Goal: Task Accomplishment & Management: Complete application form

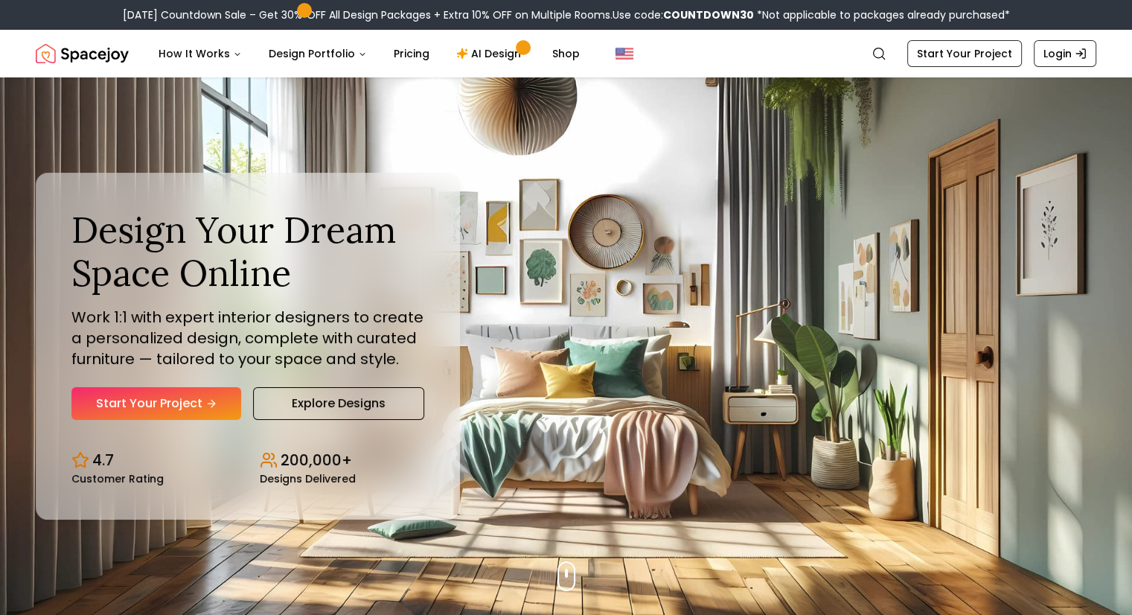
click at [170, 394] on link "Start Your Project" at bounding box center [156, 403] width 170 height 33
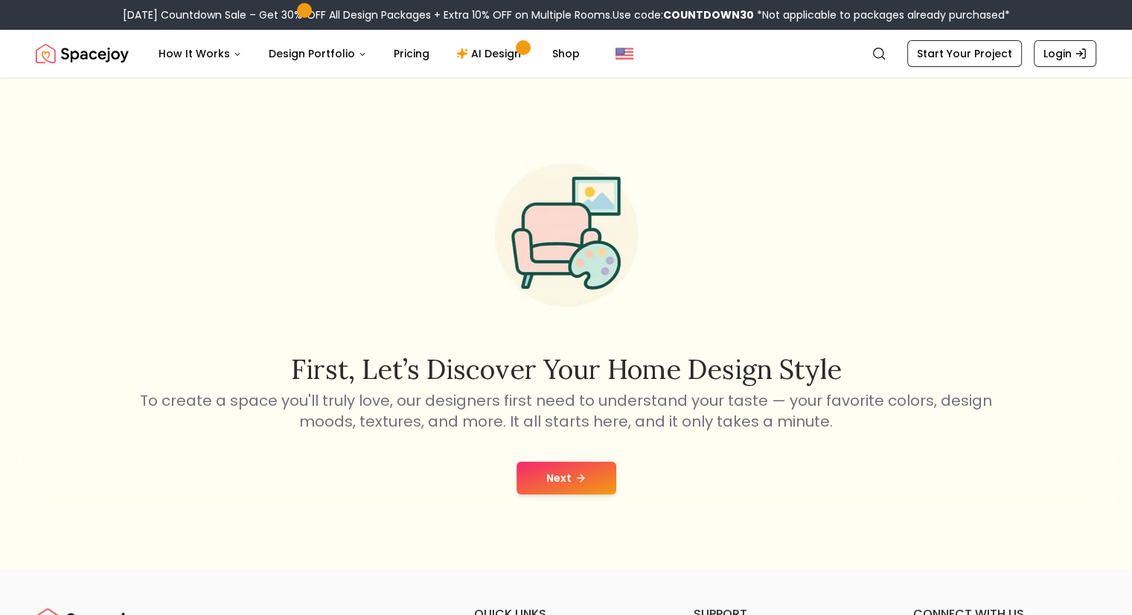
click at [565, 478] on button "Next" at bounding box center [566, 477] width 100 height 33
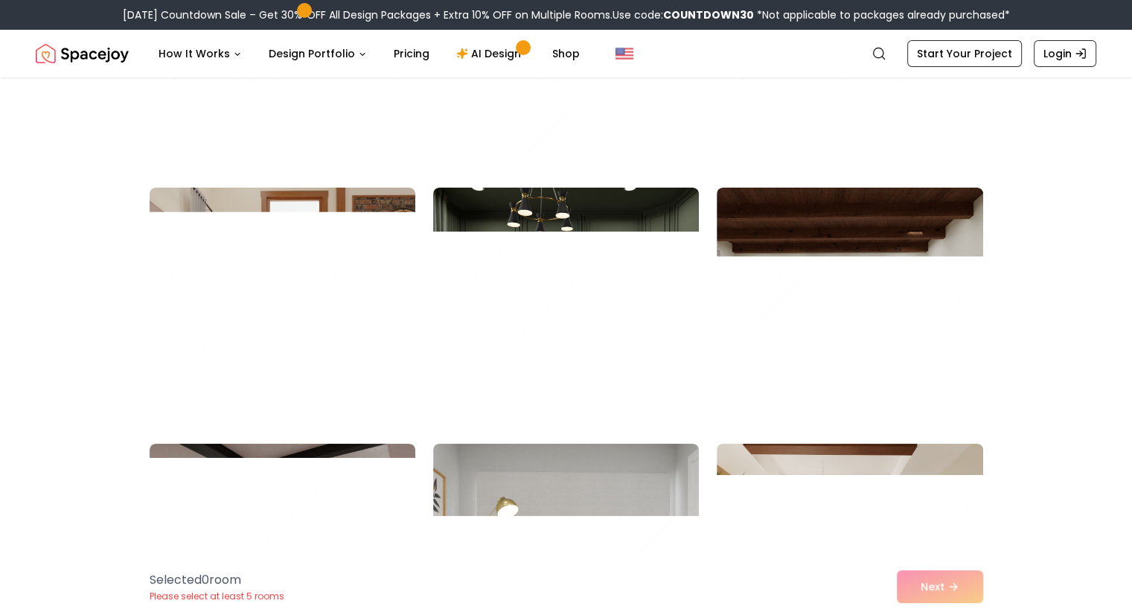
scroll to position [5905, 0]
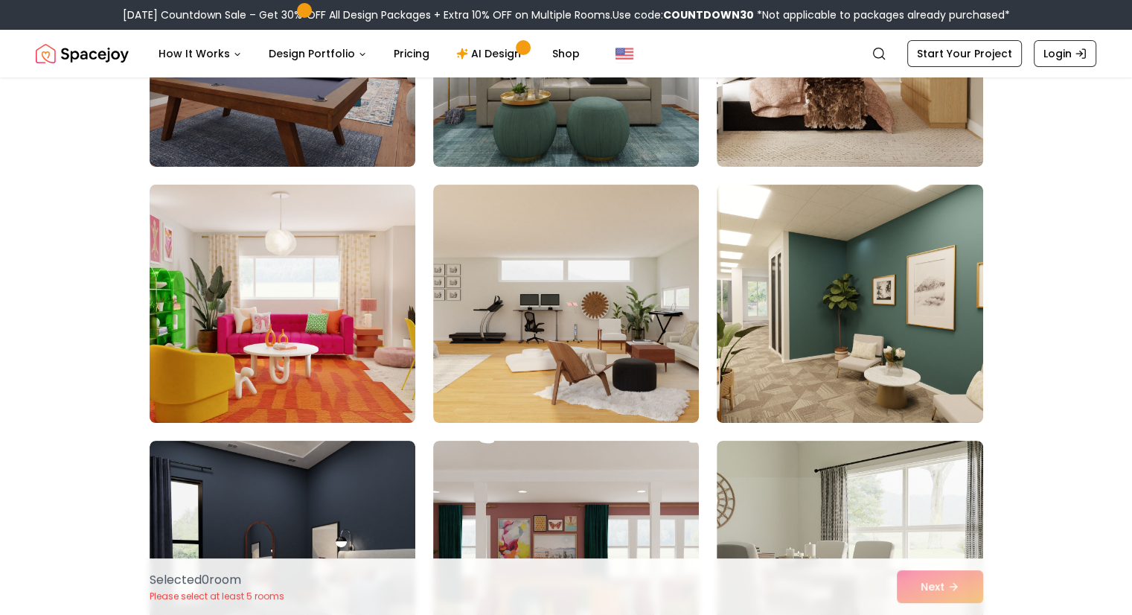
click at [271, 313] on img at bounding box center [282, 304] width 279 height 250
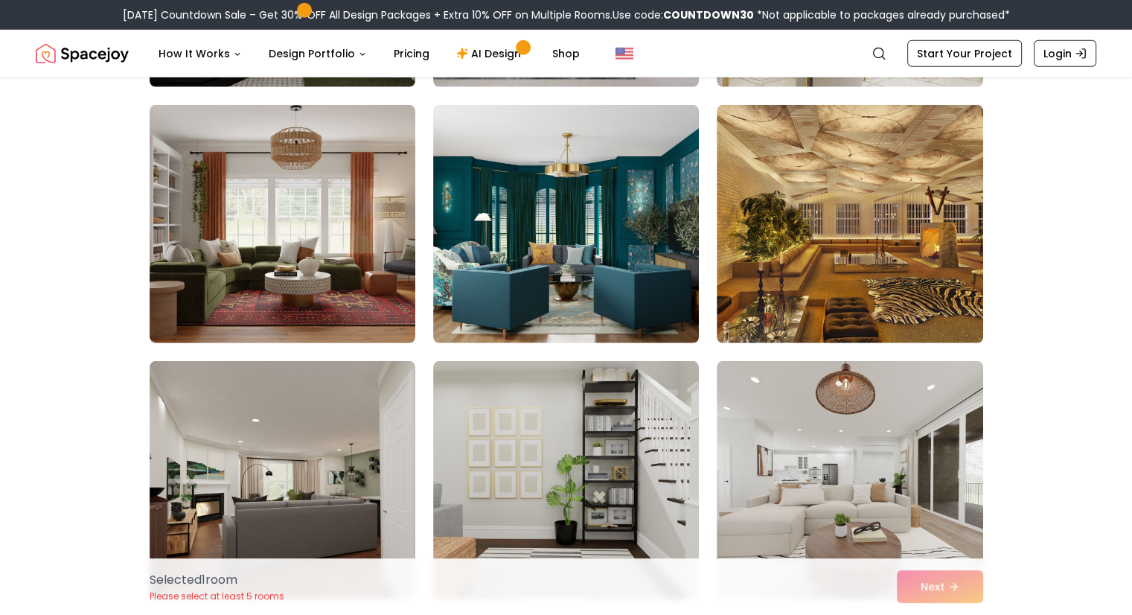
scroll to position [4429, 0]
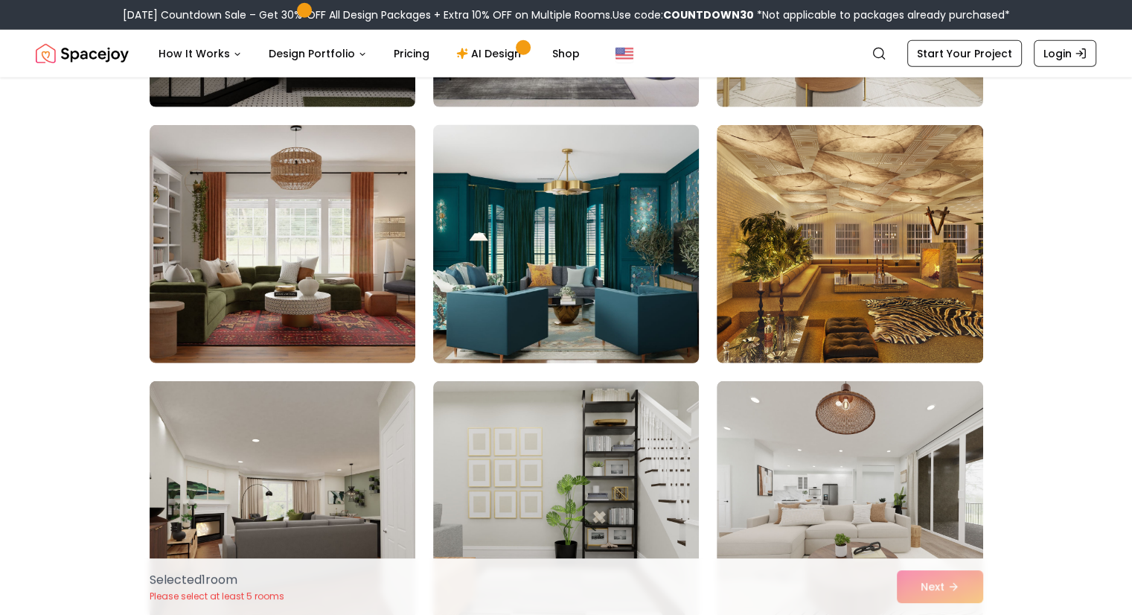
click at [618, 308] on img at bounding box center [565, 244] width 279 height 250
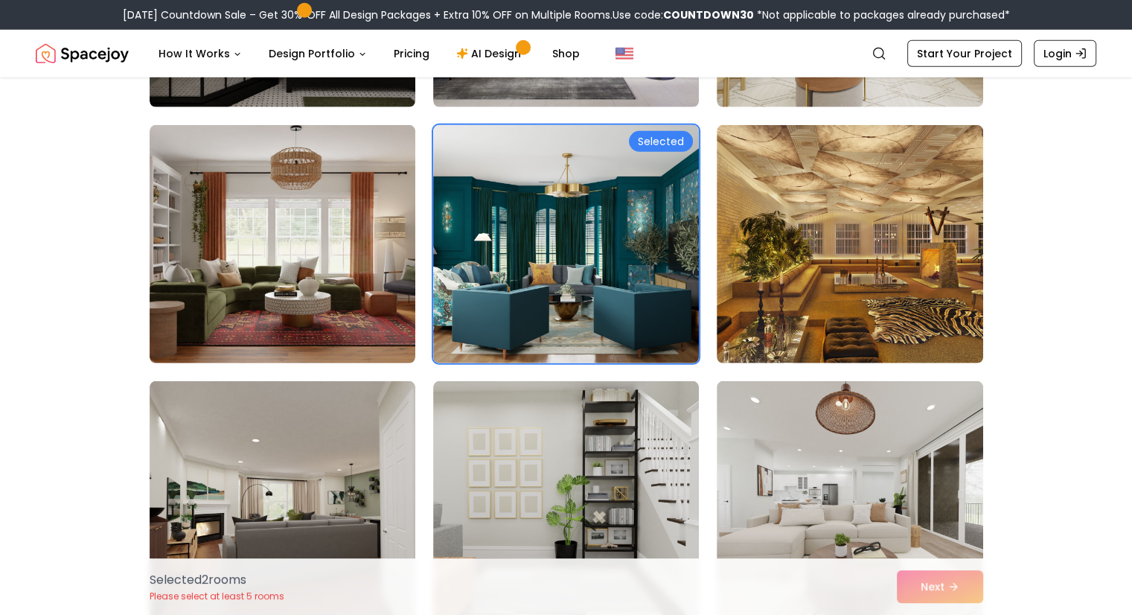
scroll to position [4273, 0]
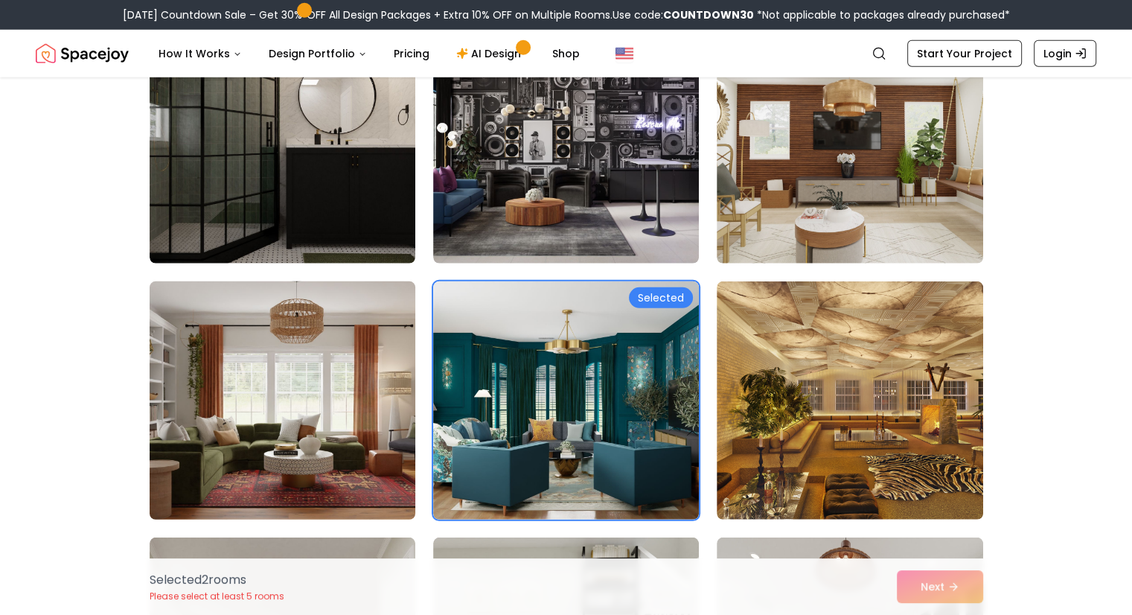
click at [357, 400] on img at bounding box center [282, 400] width 279 height 250
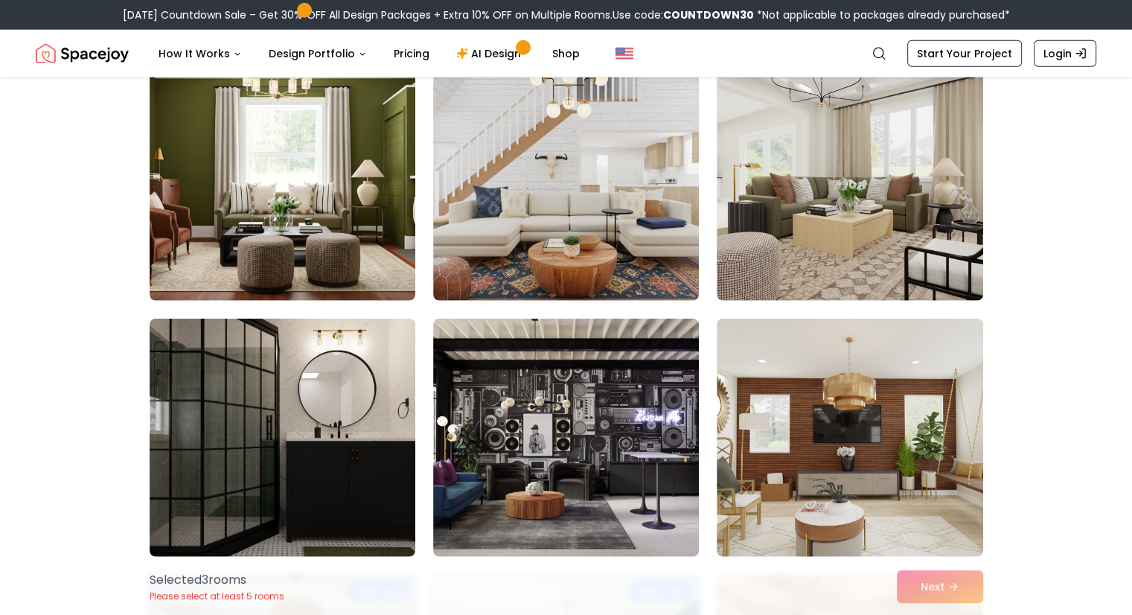
scroll to position [3980, 0]
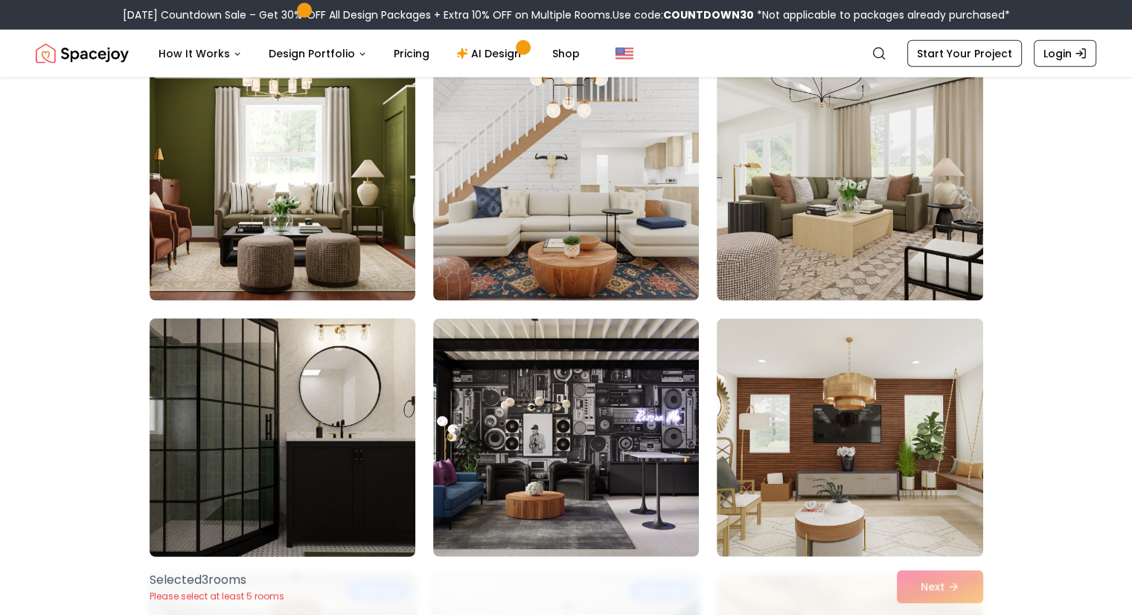
click at [375, 438] on img at bounding box center [282, 438] width 279 height 250
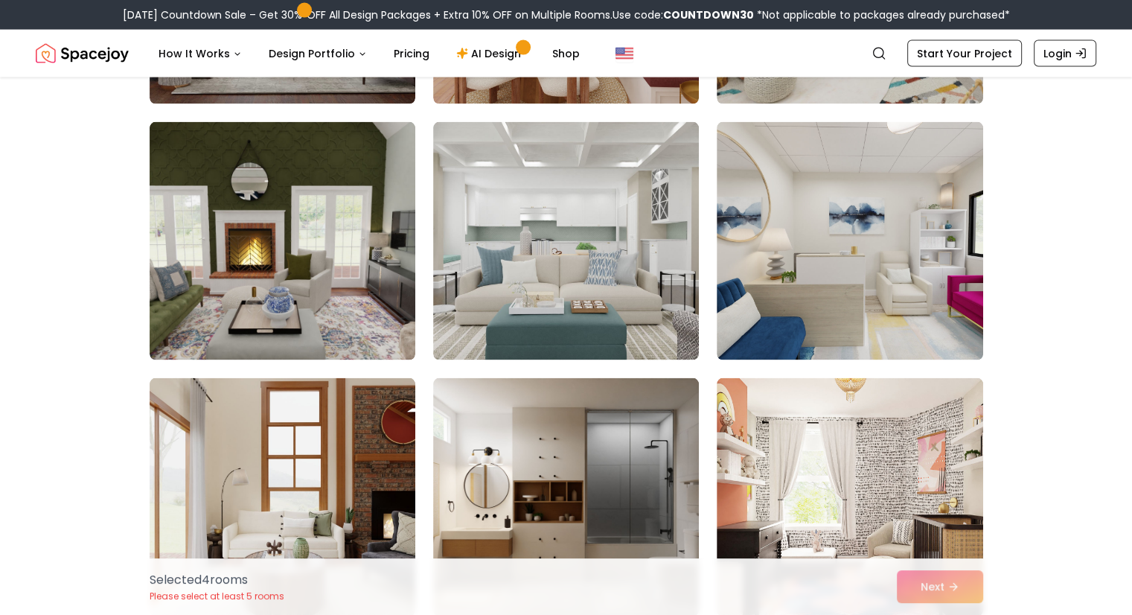
scroll to position [2904, 0]
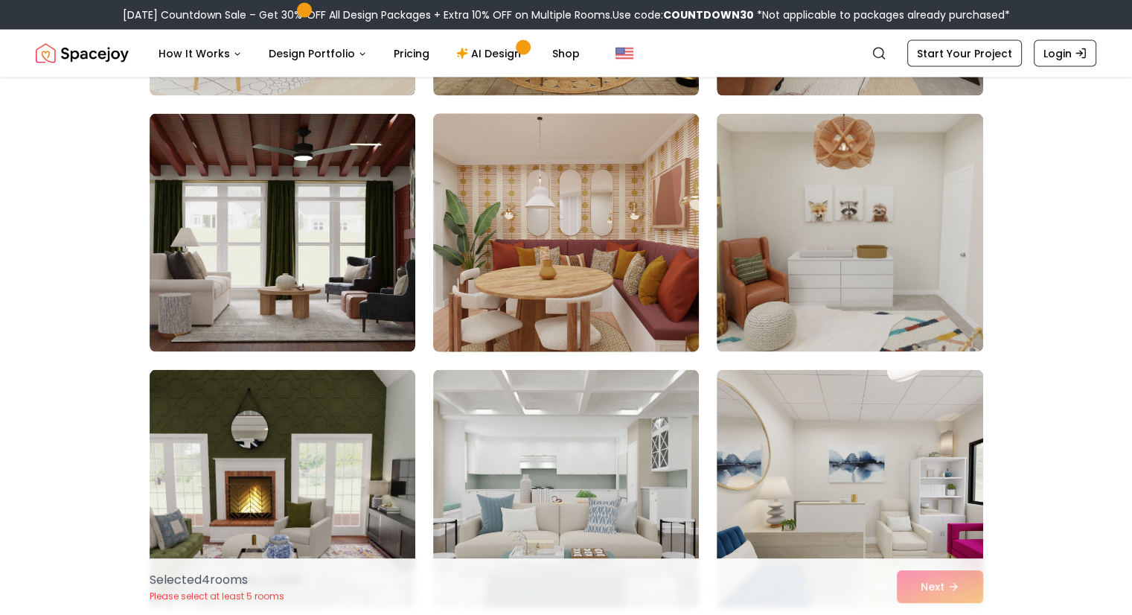
click at [630, 231] on img at bounding box center [565, 233] width 279 height 250
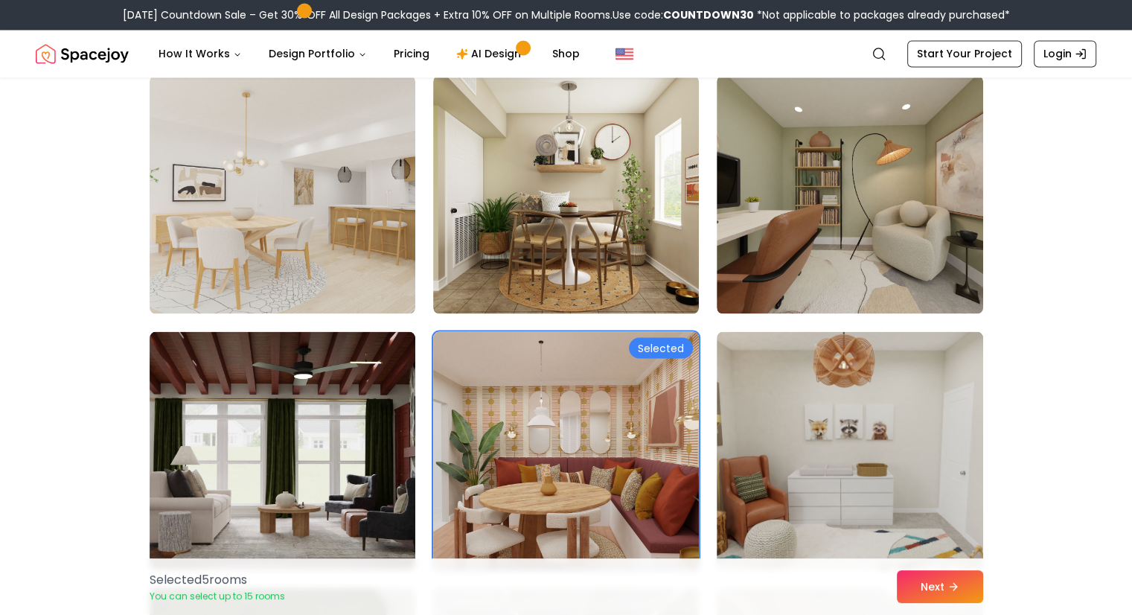
scroll to position [2682, 0]
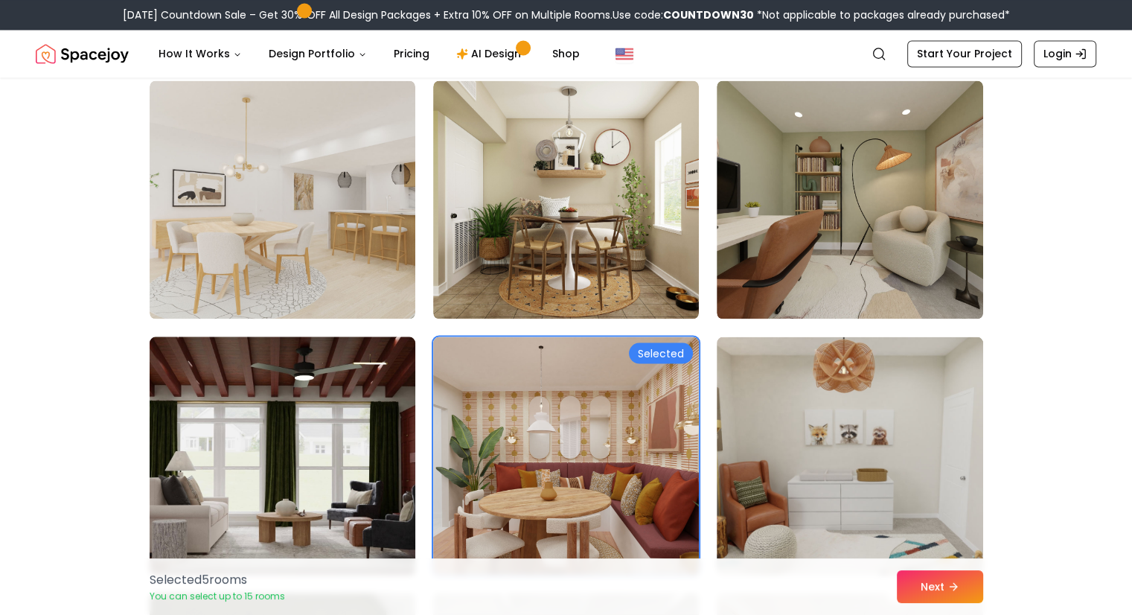
click at [335, 464] on img at bounding box center [282, 455] width 279 height 250
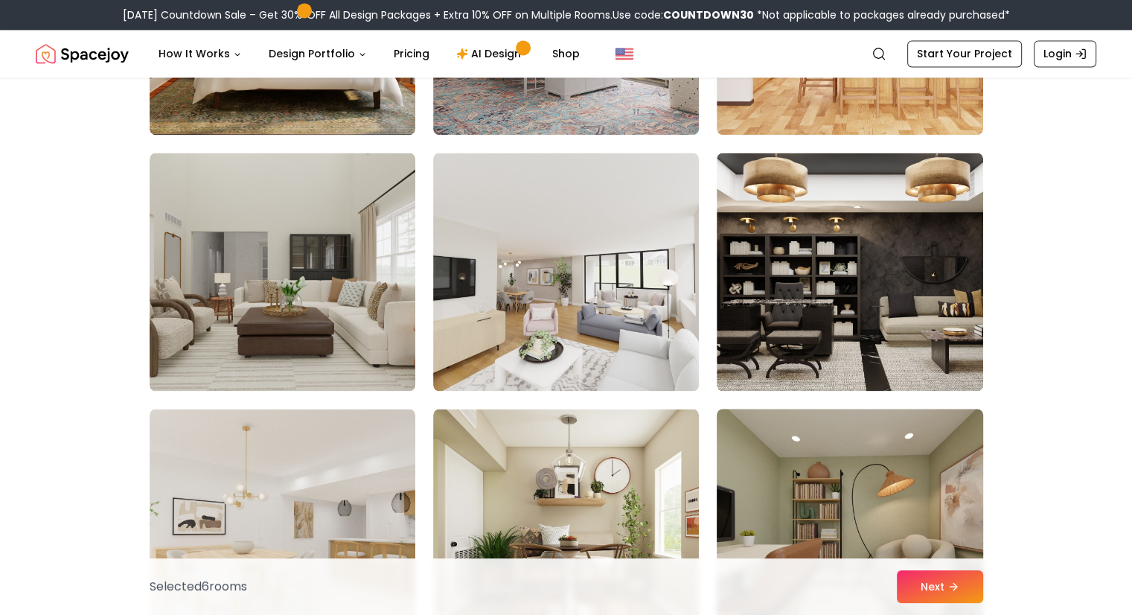
scroll to position [2342, 0]
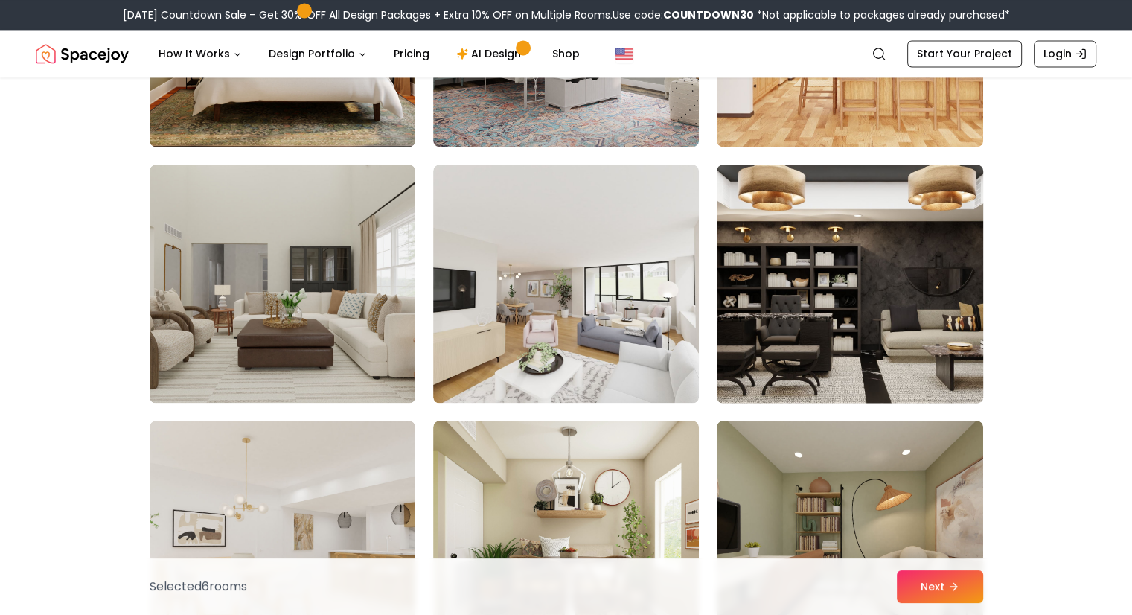
click at [879, 298] on img at bounding box center [849, 283] width 279 height 250
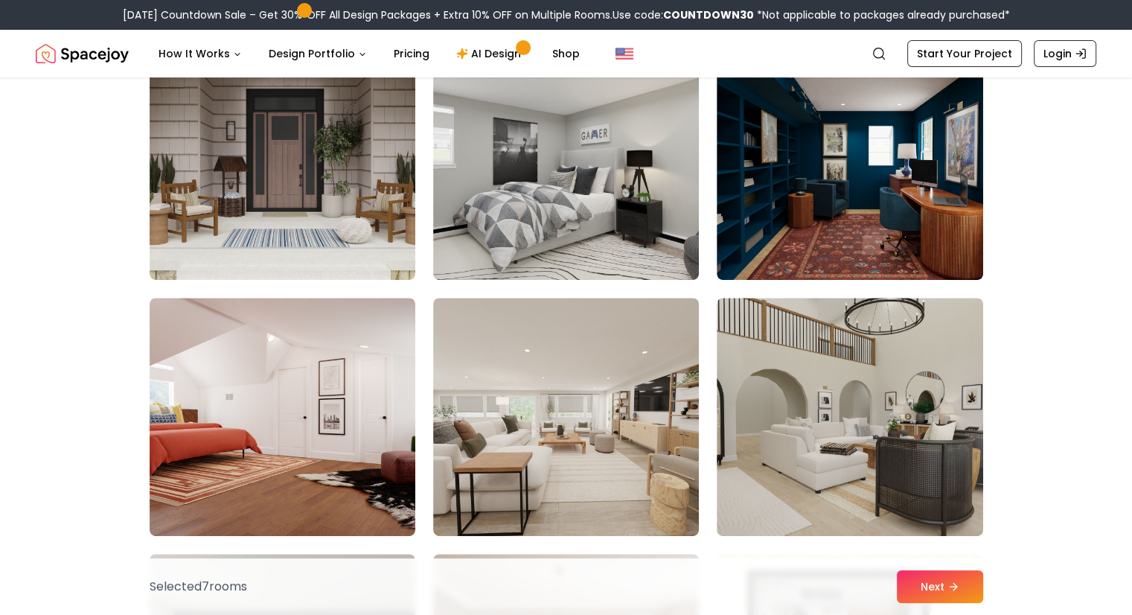
scroll to position [388, 0]
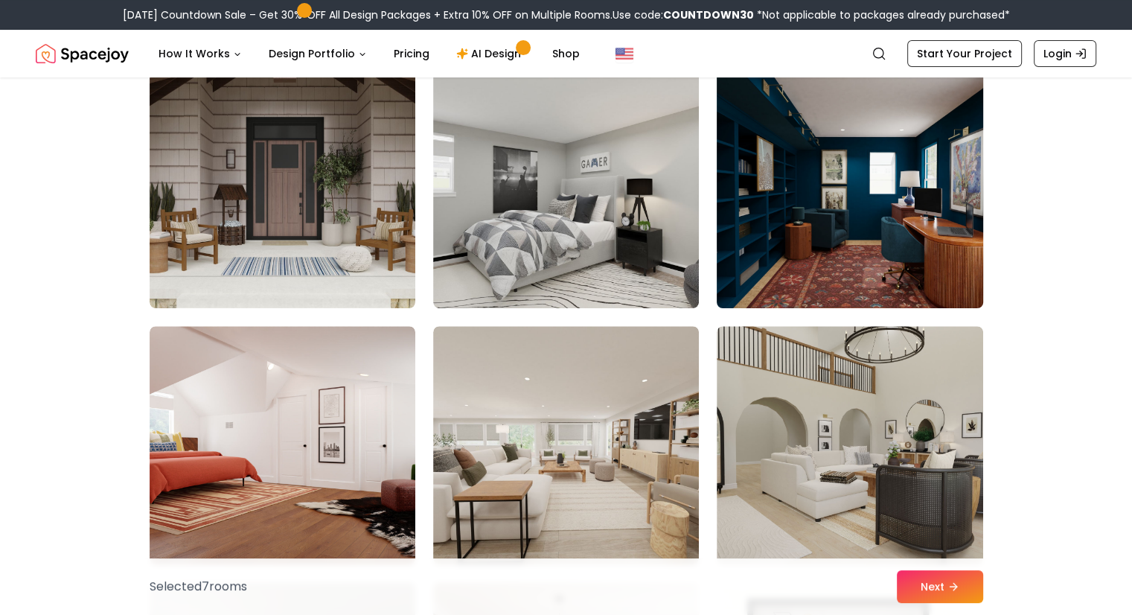
click at [834, 186] on img at bounding box center [849, 189] width 279 height 250
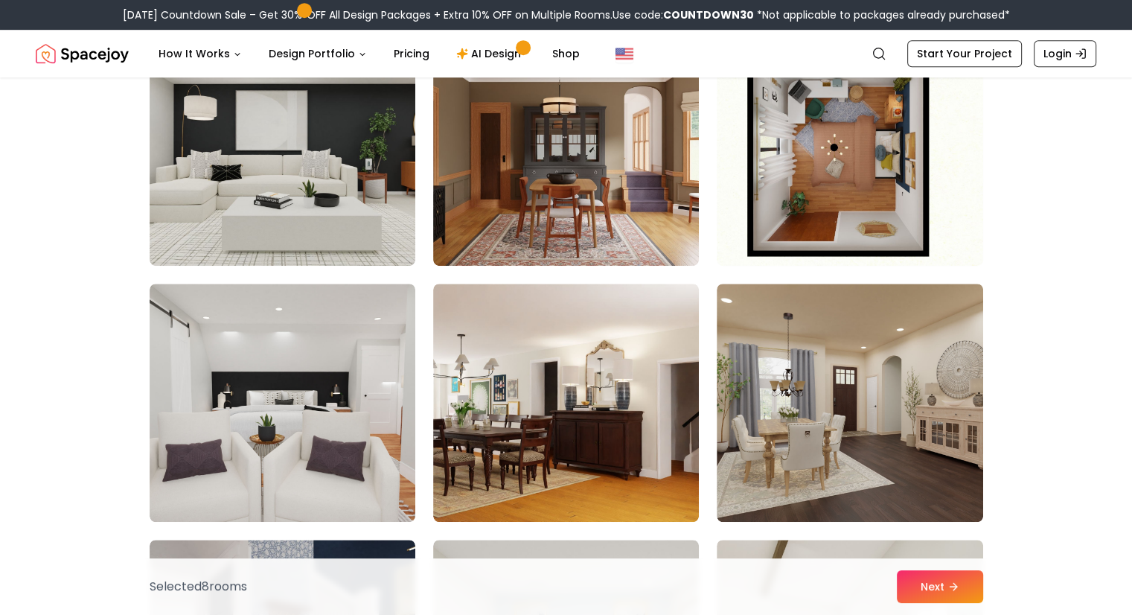
scroll to position [944, 0]
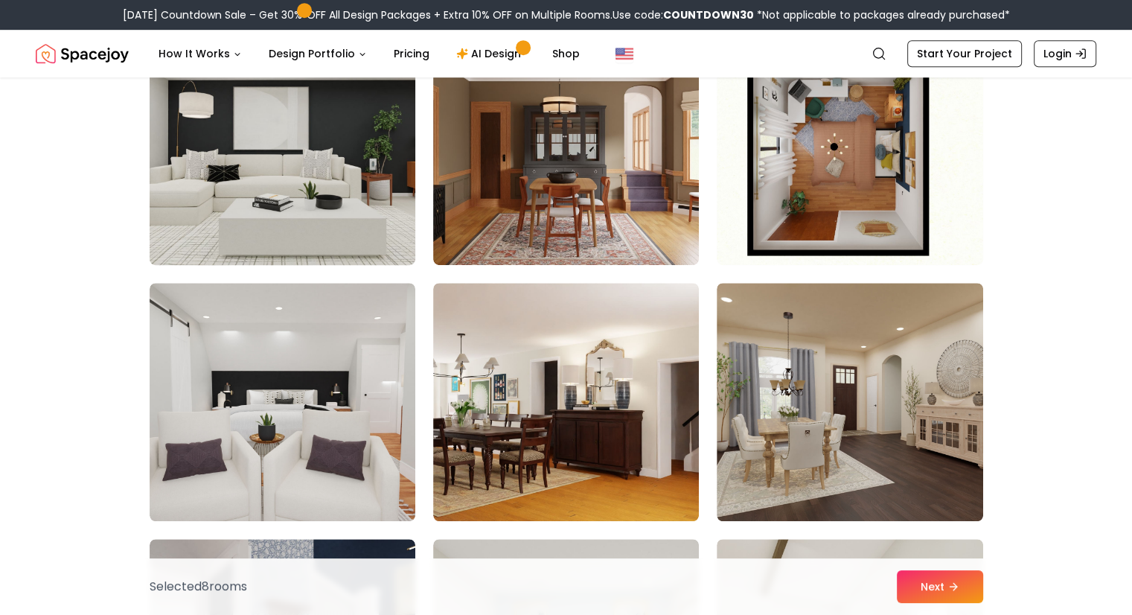
click at [284, 191] on img at bounding box center [282, 146] width 279 height 250
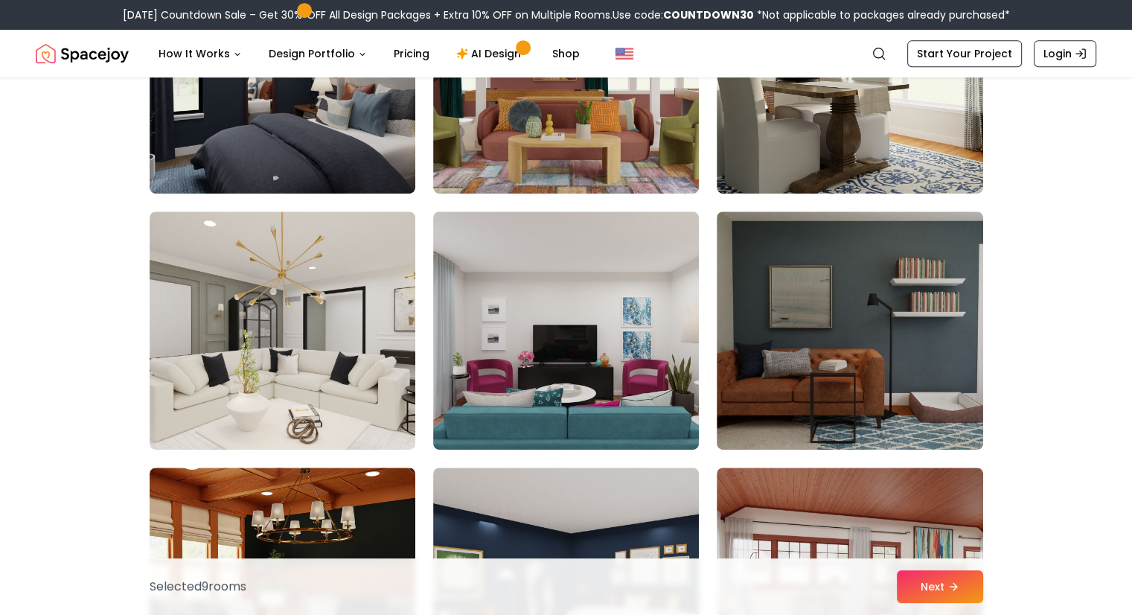
scroll to position [6391, 0]
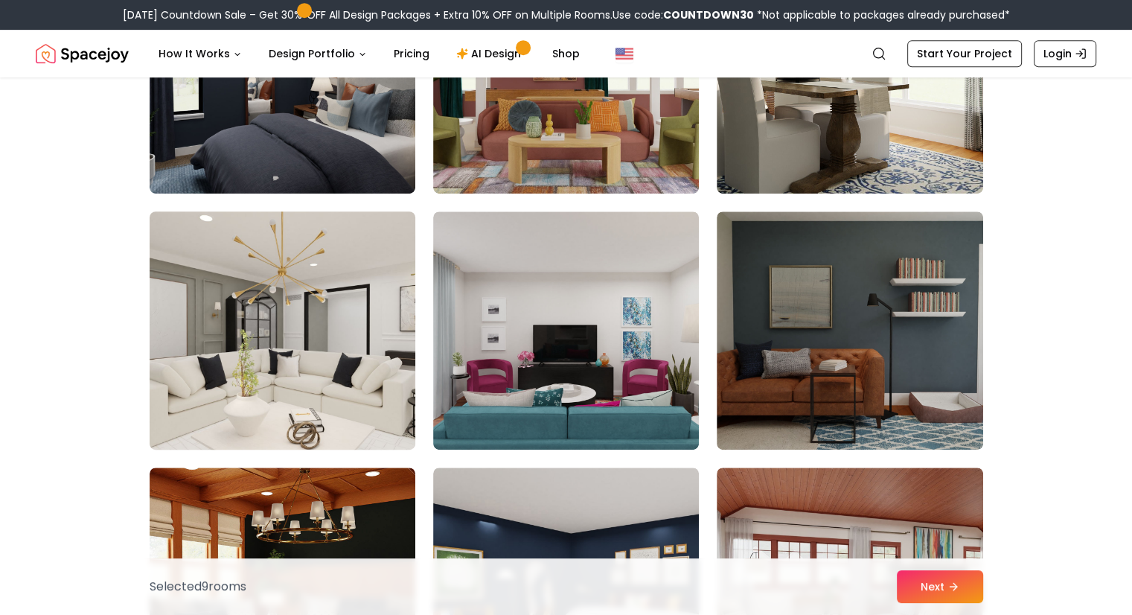
click at [366, 413] on img at bounding box center [282, 330] width 279 height 250
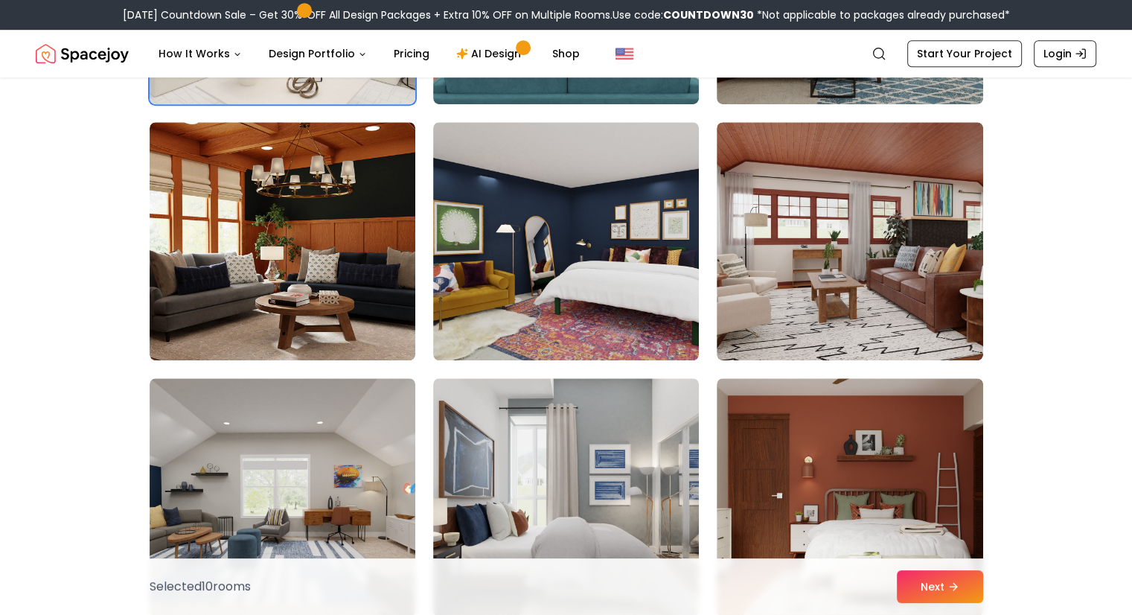
scroll to position [6736, 0]
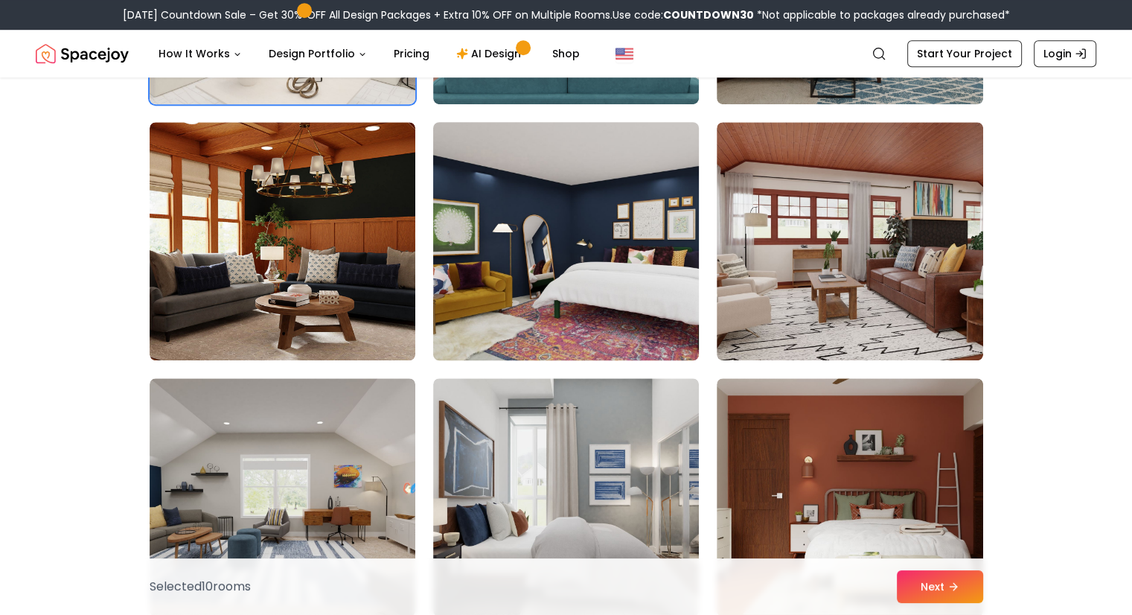
click at [582, 321] on img at bounding box center [565, 241] width 279 height 250
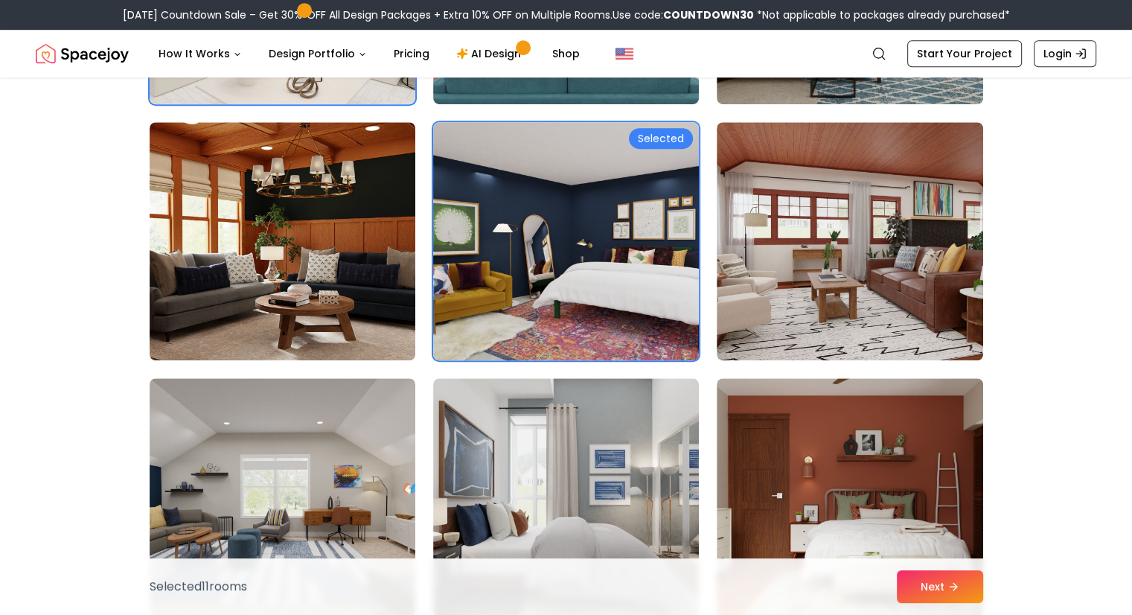
click at [596, 281] on img at bounding box center [565, 241] width 279 height 250
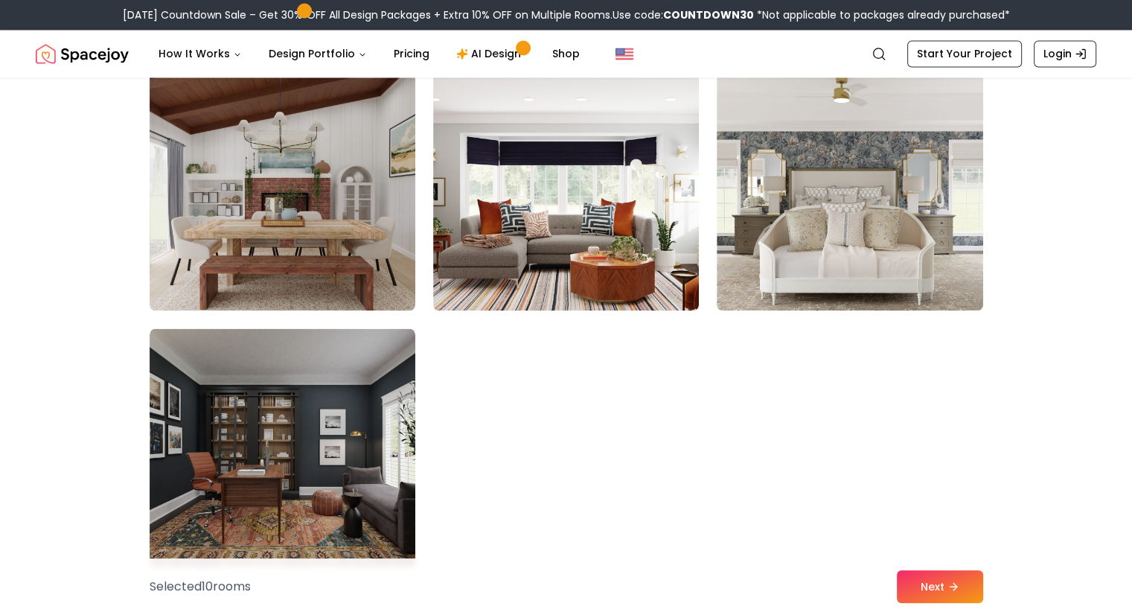
scroll to position [8364, 0]
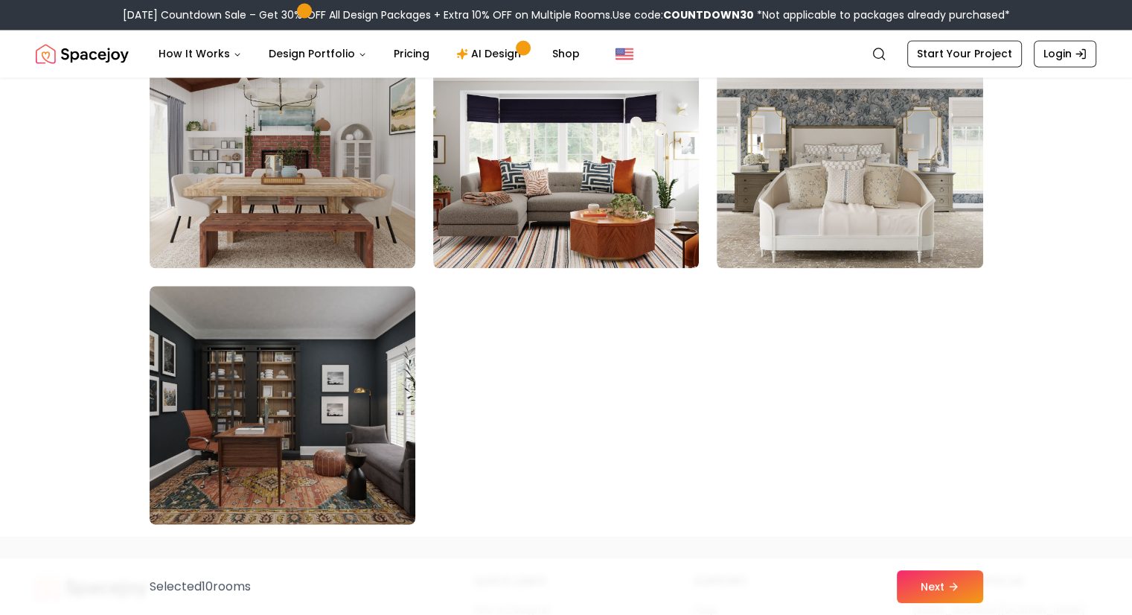
click at [222, 428] on img at bounding box center [282, 405] width 279 height 250
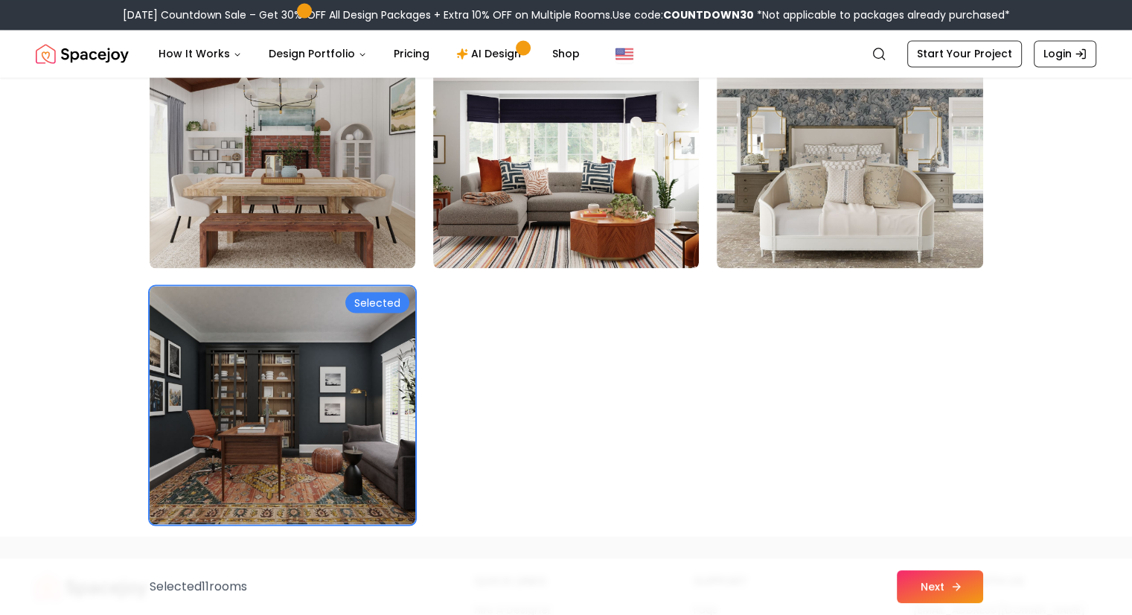
click at [931, 581] on button "Next" at bounding box center [940, 586] width 86 height 33
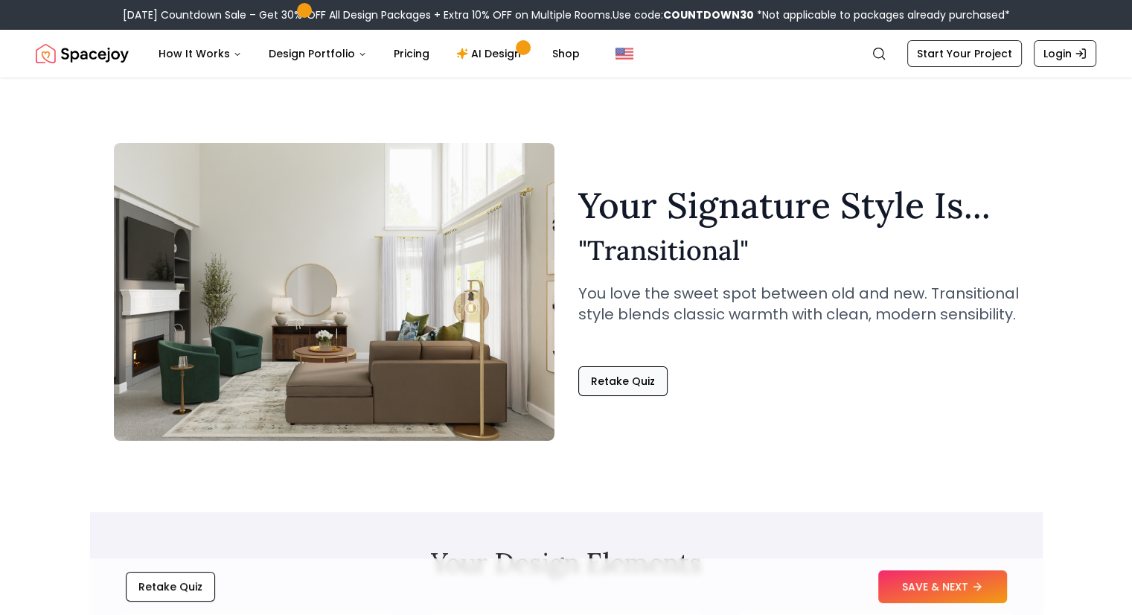
click at [613, 376] on button "Retake Quiz" at bounding box center [622, 381] width 89 height 30
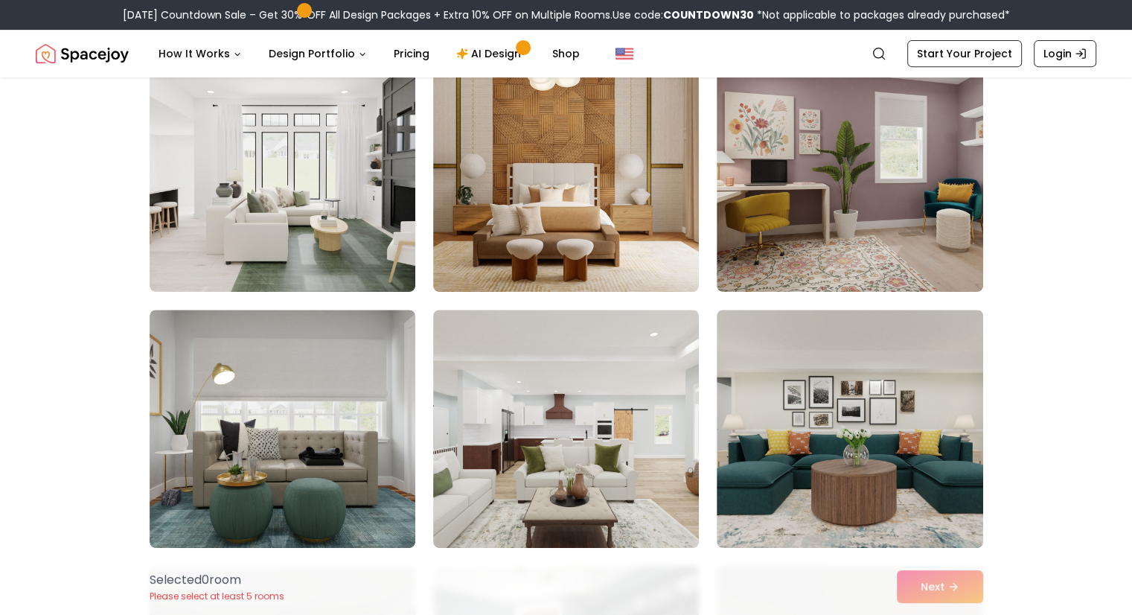
scroll to position [661, 0]
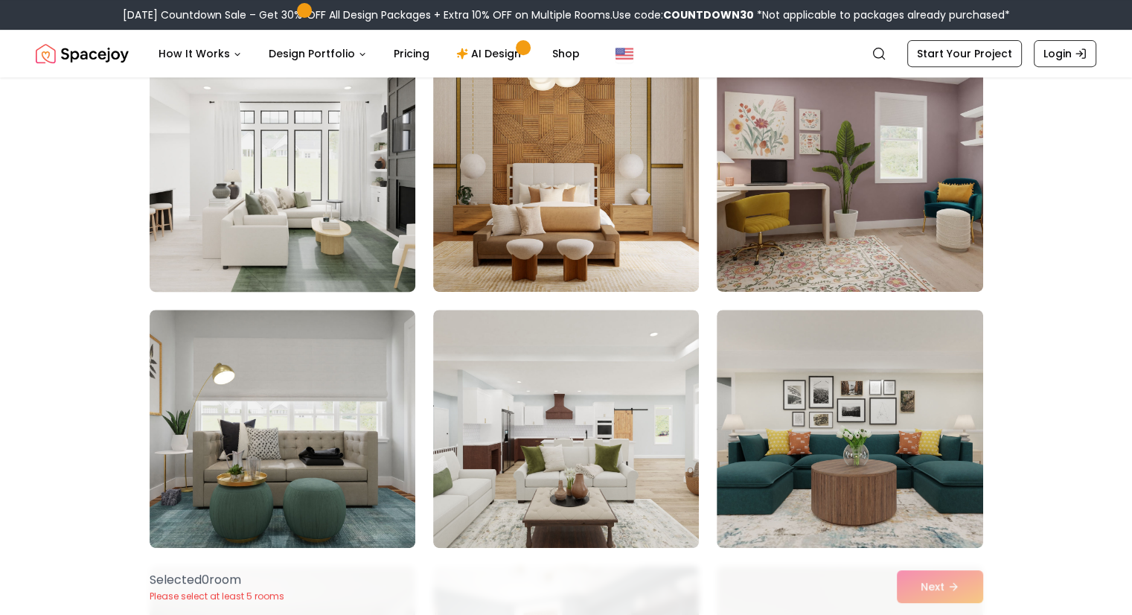
click at [283, 226] on img at bounding box center [282, 173] width 279 height 250
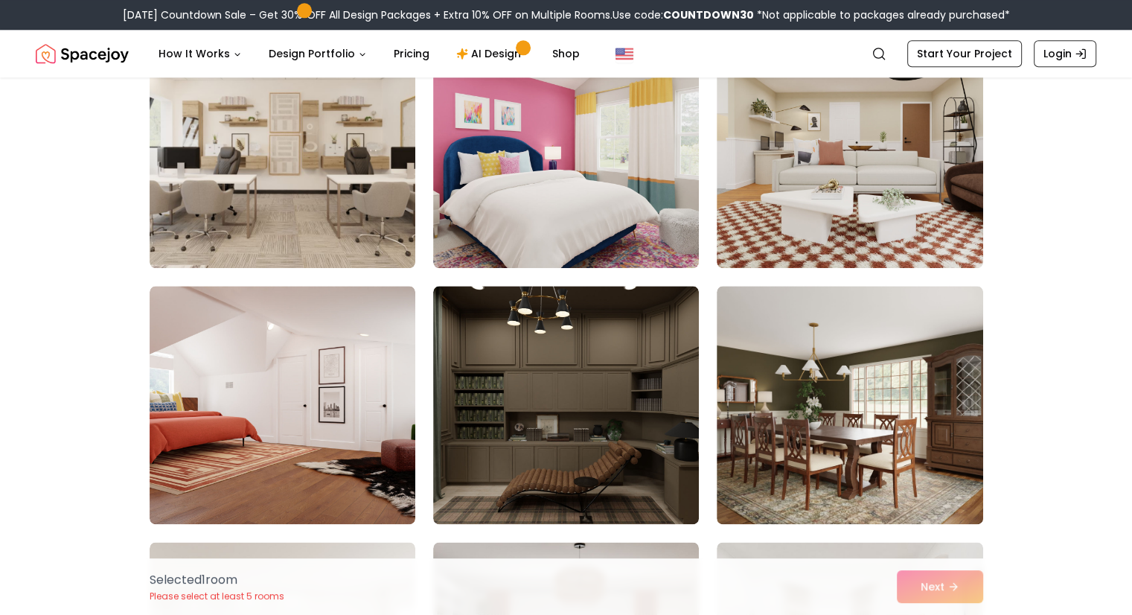
scroll to position [1709, 0]
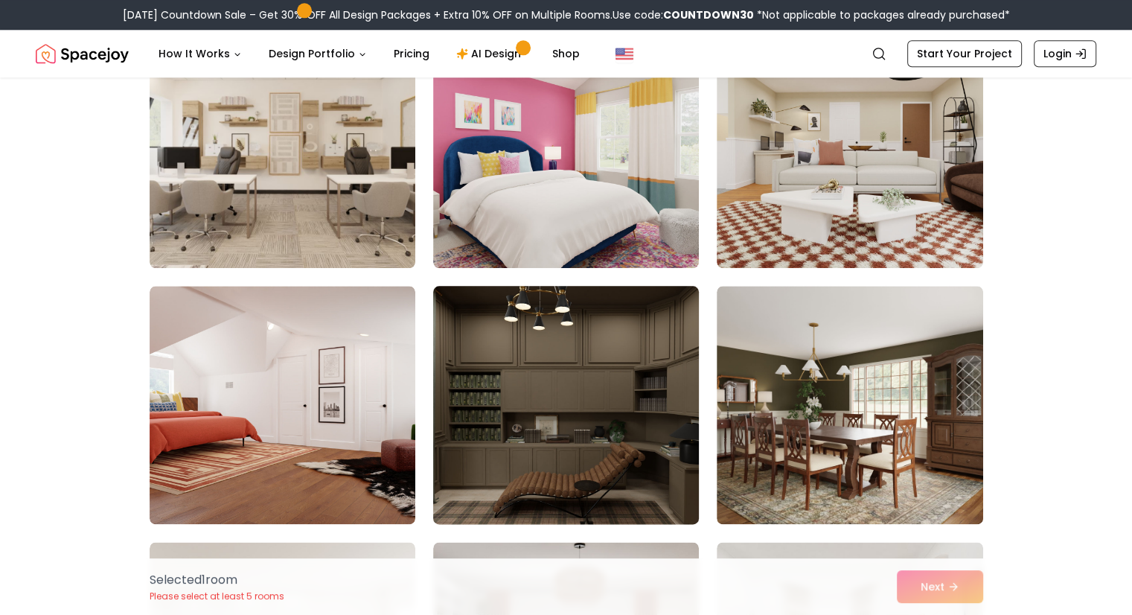
click at [585, 423] on img at bounding box center [565, 405] width 279 height 250
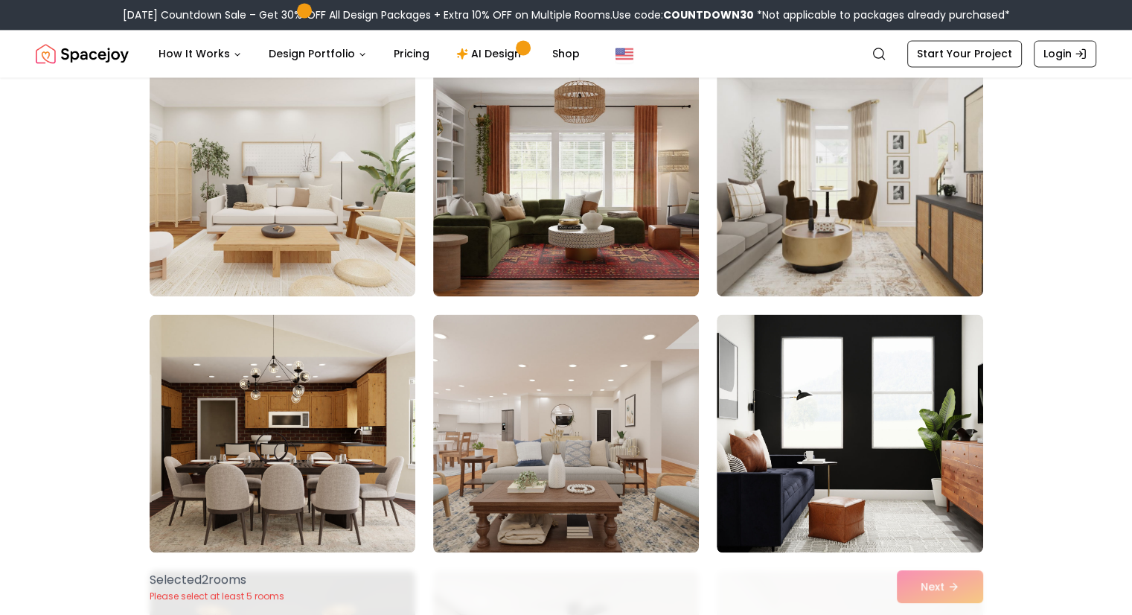
scroll to position [2193, 0]
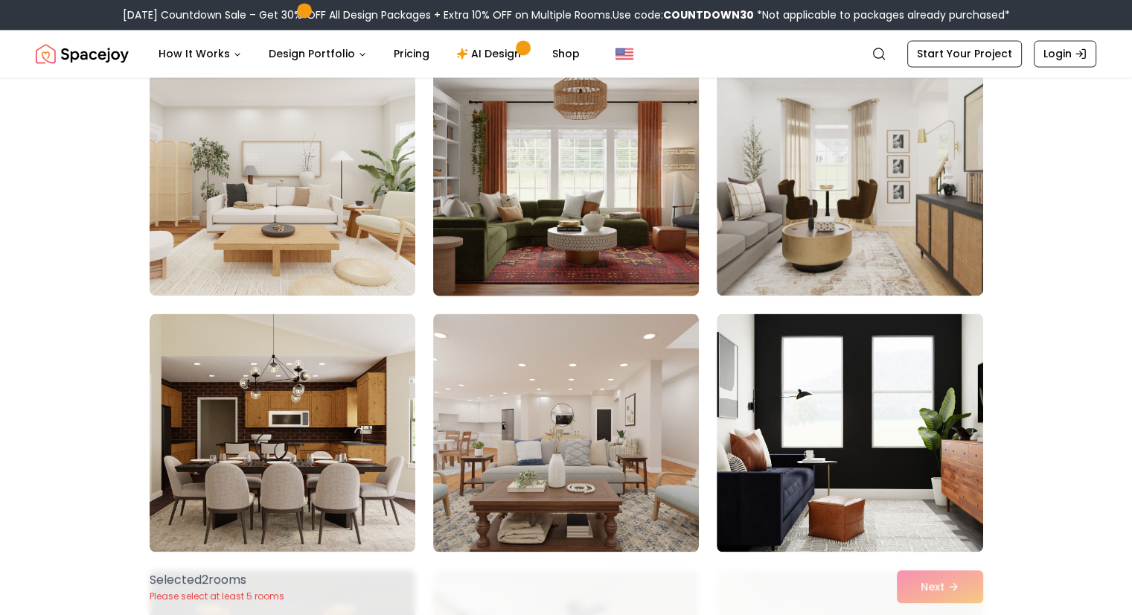
click at [588, 188] on img at bounding box center [565, 176] width 279 height 250
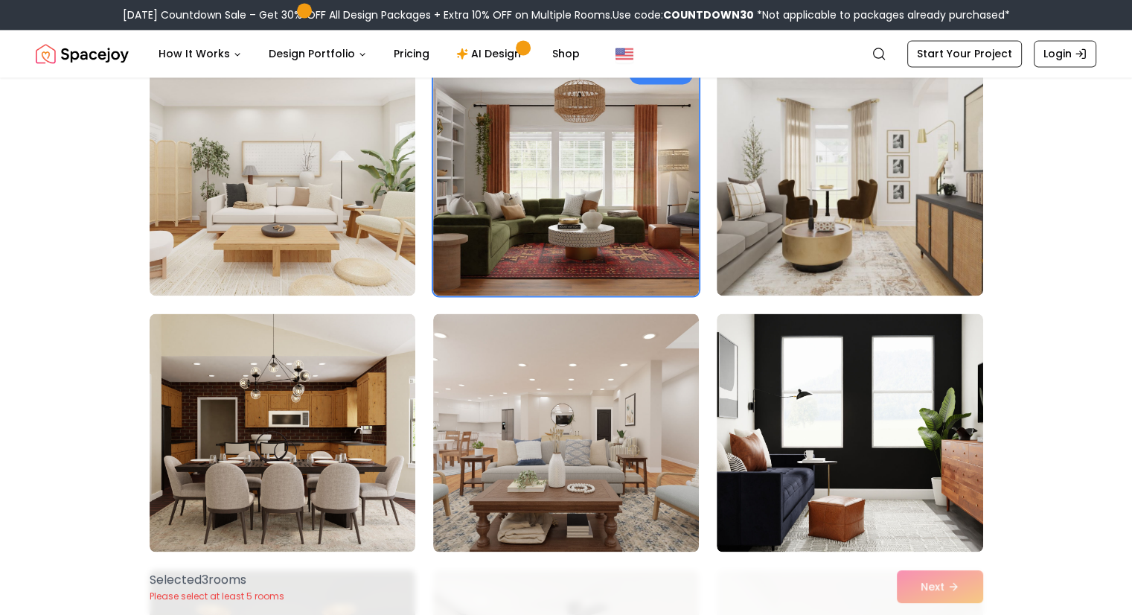
scroll to position [2401, 0]
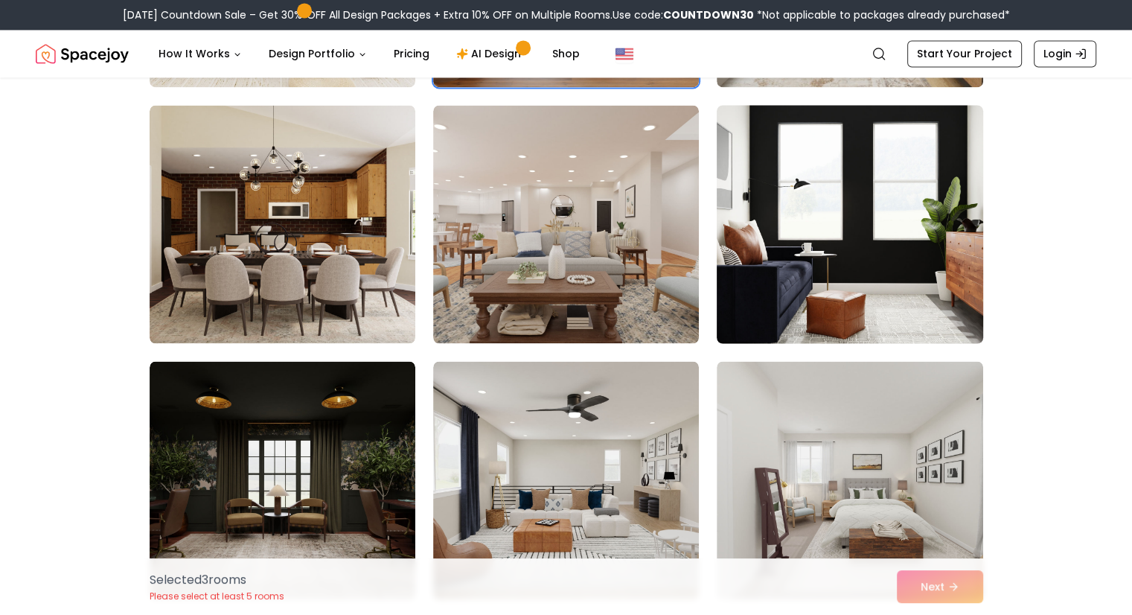
click at [868, 288] on img at bounding box center [849, 224] width 279 height 250
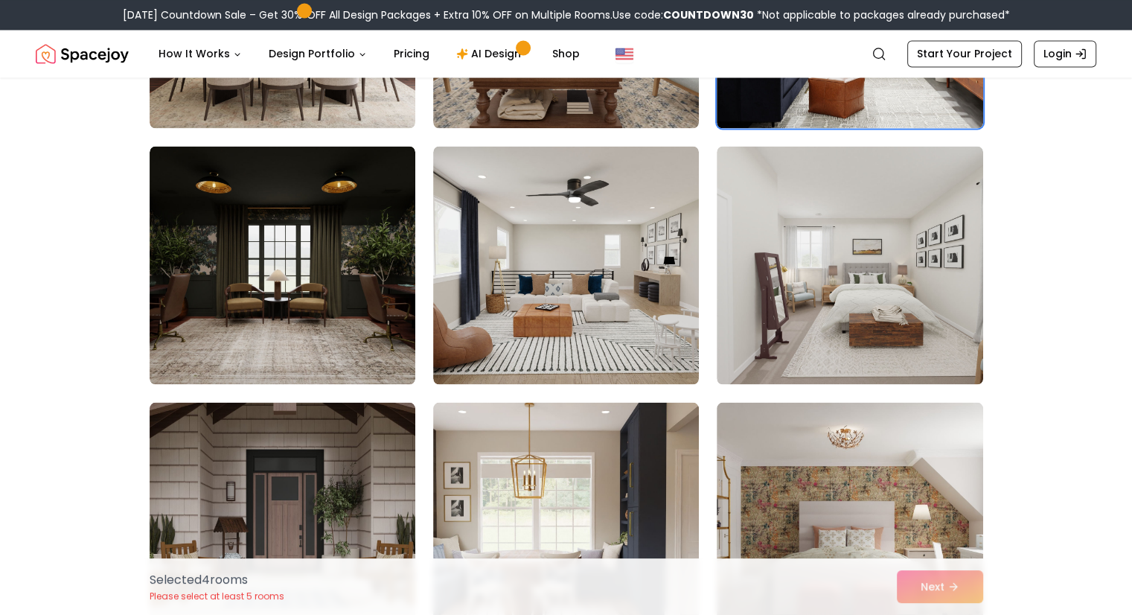
scroll to position [2615, 0]
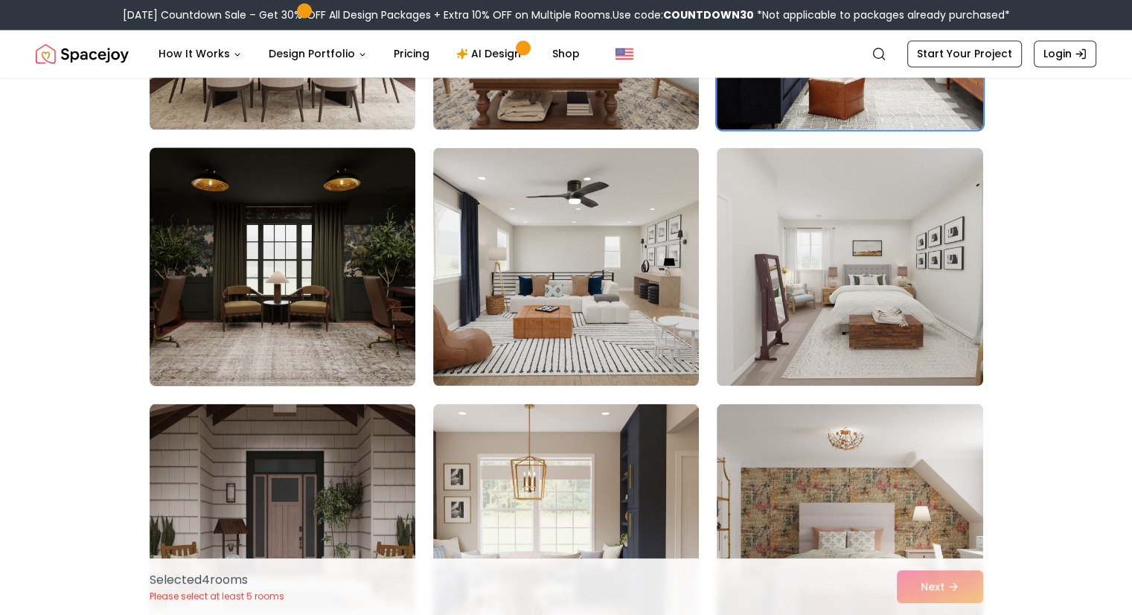
click at [342, 317] on img at bounding box center [282, 266] width 279 height 250
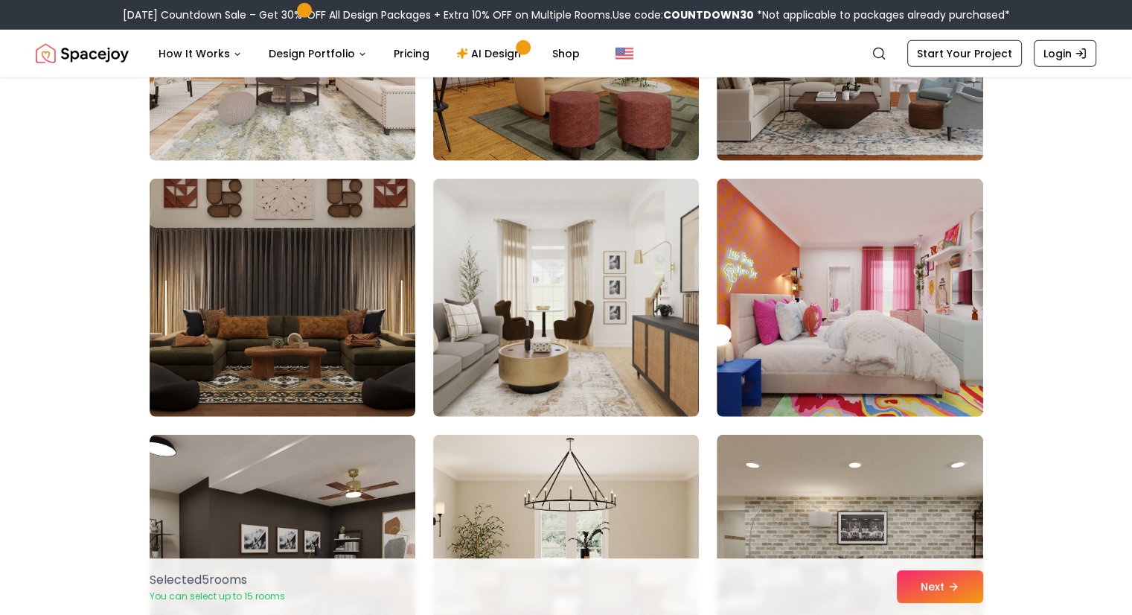
scroll to position [4375, 0]
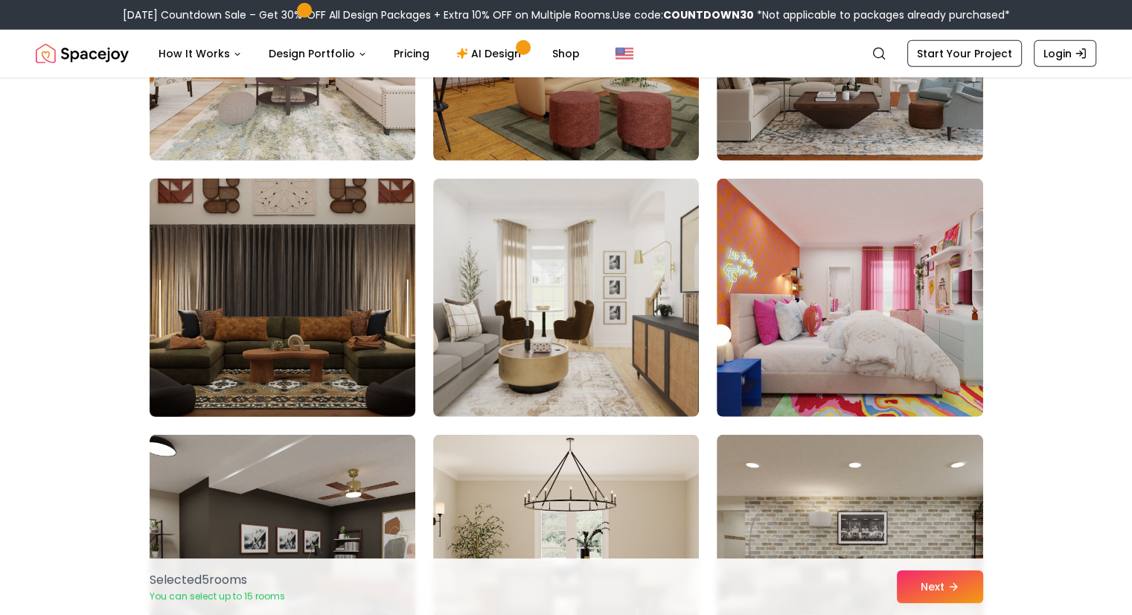
click at [363, 373] on img at bounding box center [282, 298] width 279 height 250
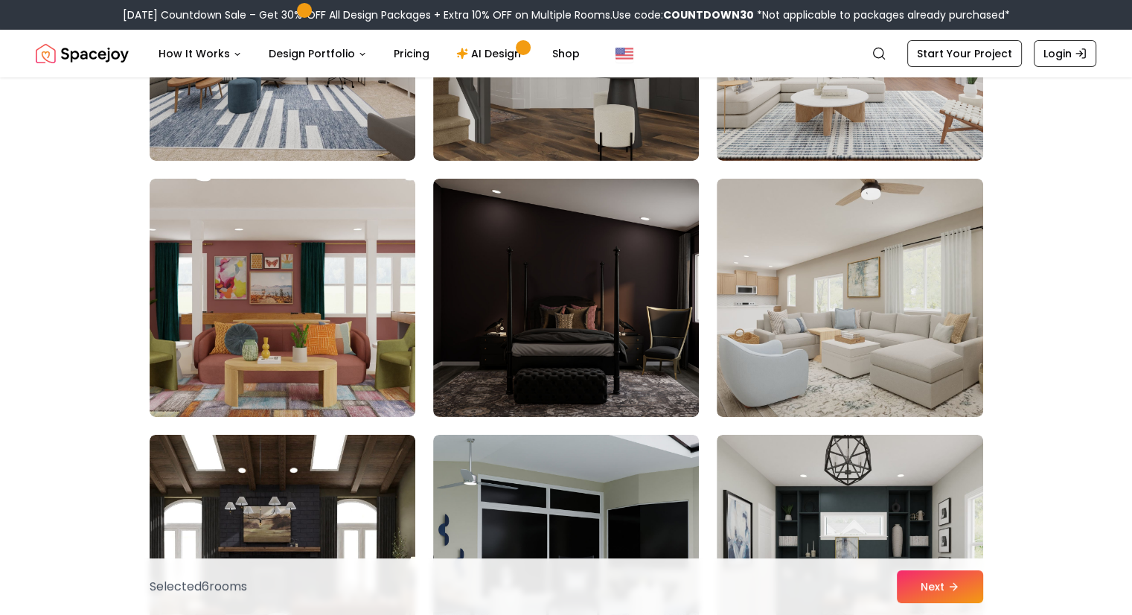
scroll to position [5143, 0]
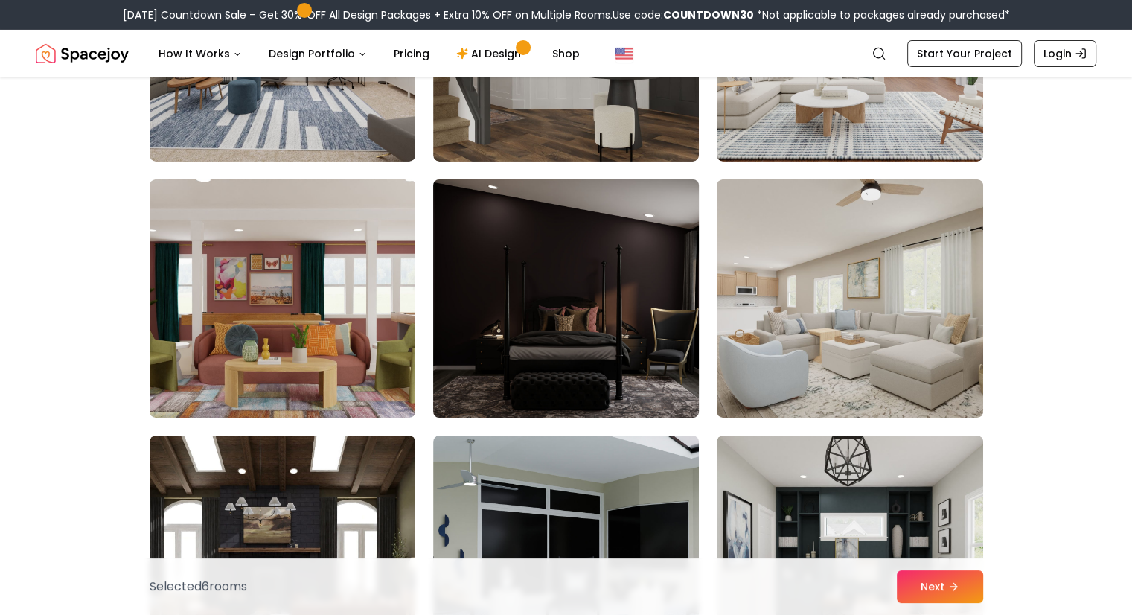
click at [607, 337] on img at bounding box center [565, 298] width 279 height 250
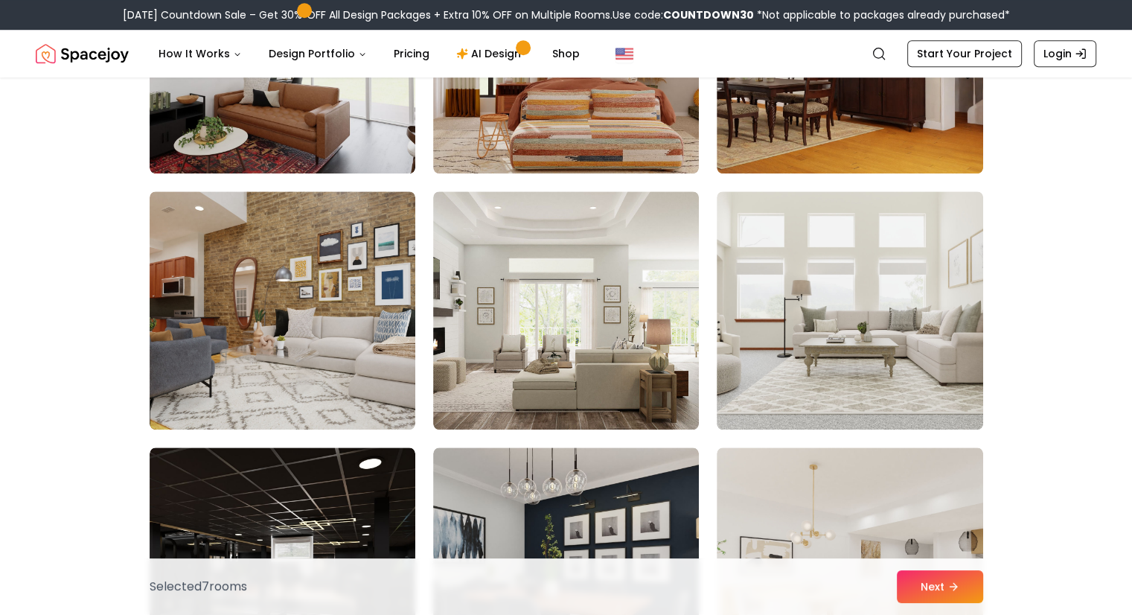
scroll to position [7233, 0]
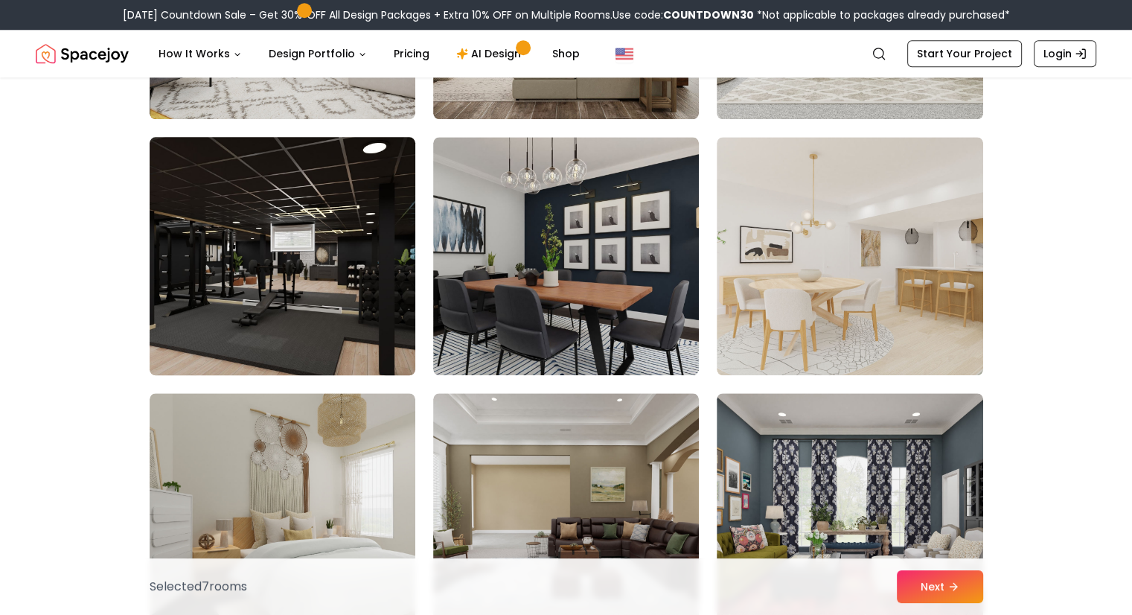
click at [286, 196] on img at bounding box center [282, 256] width 279 height 250
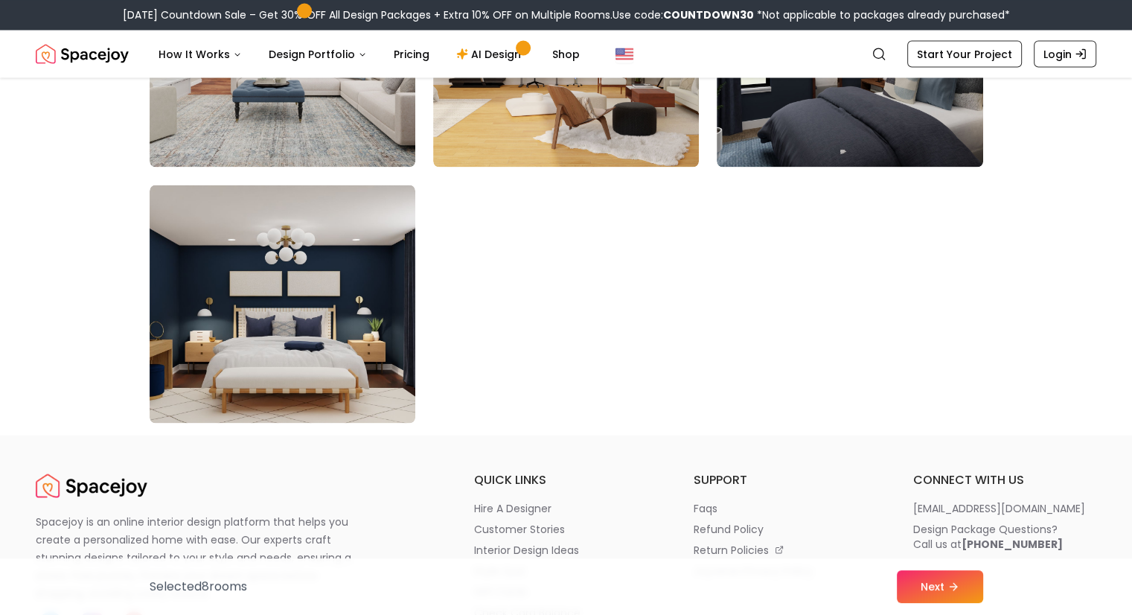
scroll to position [8467, 0]
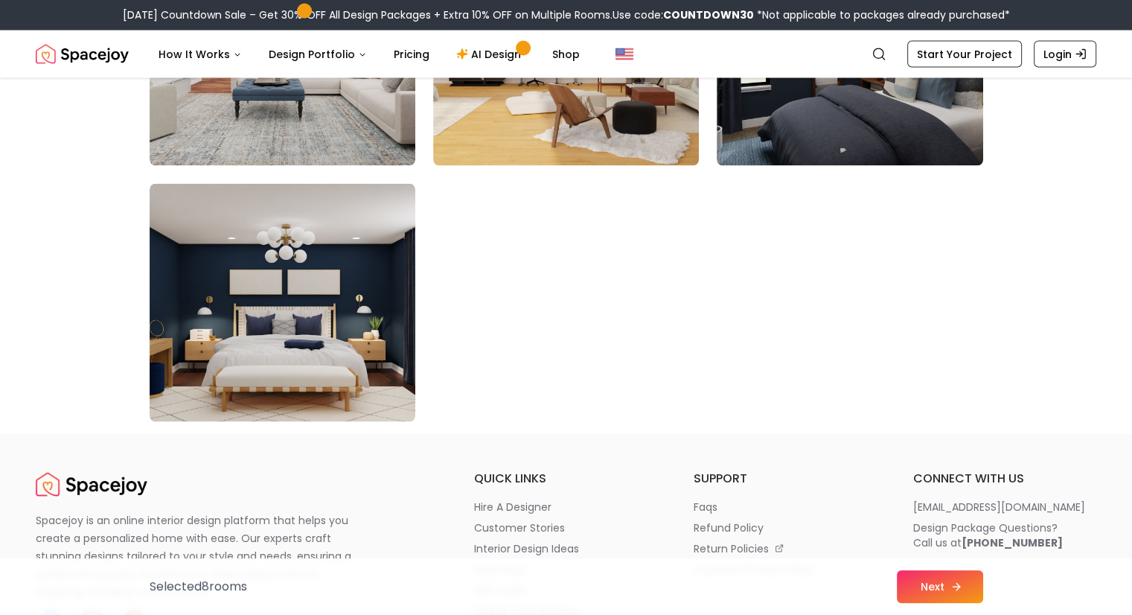
click at [936, 587] on button "Next" at bounding box center [940, 586] width 86 height 33
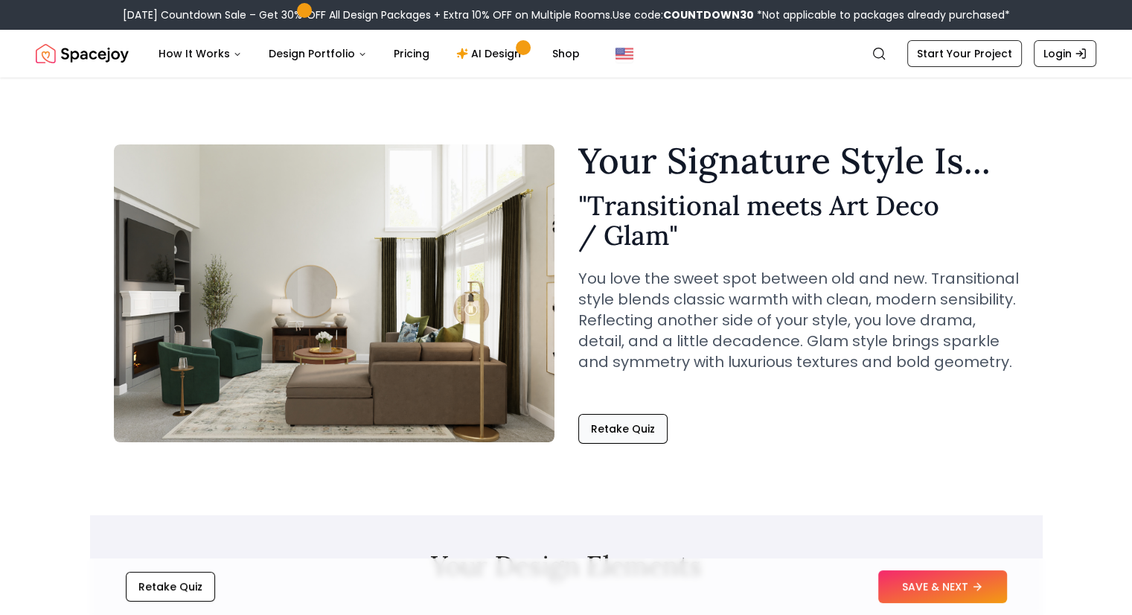
click at [602, 423] on button "Retake Quiz" at bounding box center [622, 429] width 89 height 30
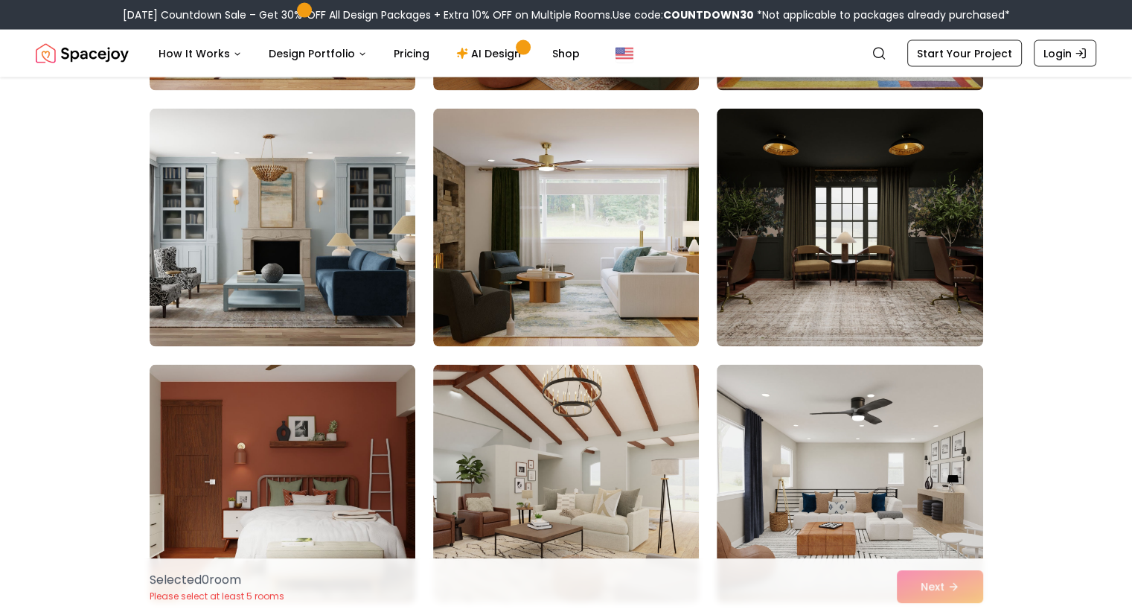
scroll to position [3164, 0]
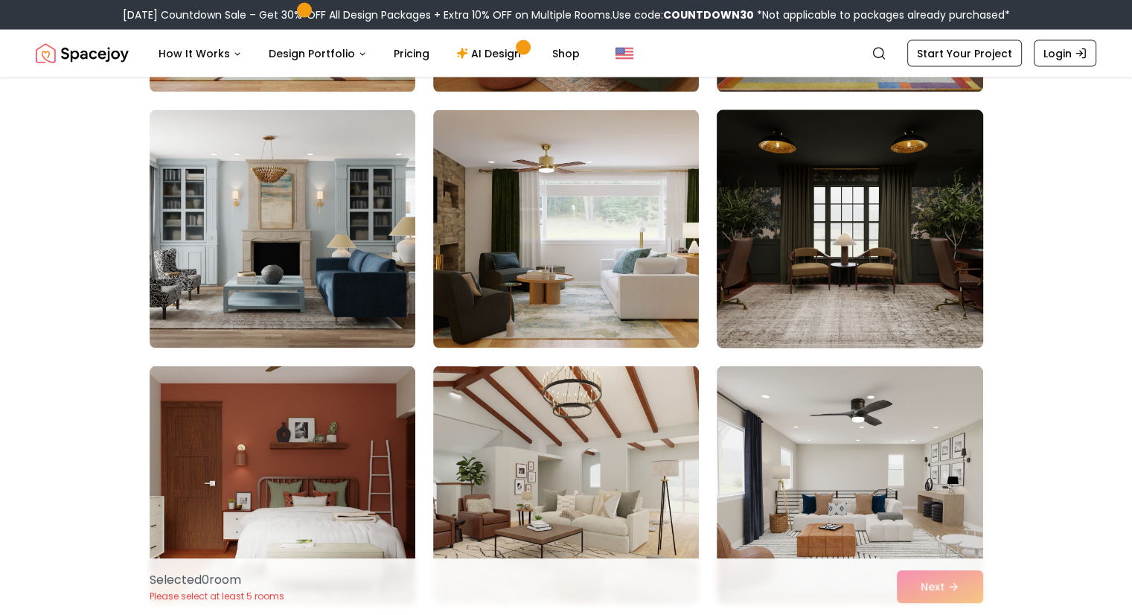
click at [783, 255] on img at bounding box center [849, 229] width 279 height 250
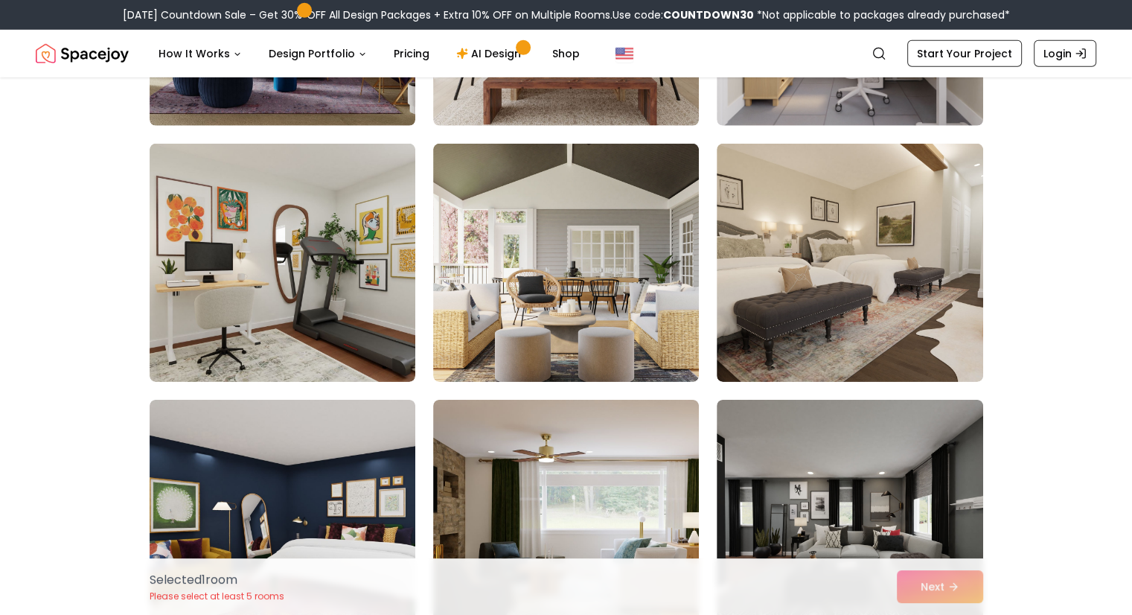
scroll to position [4822, 0]
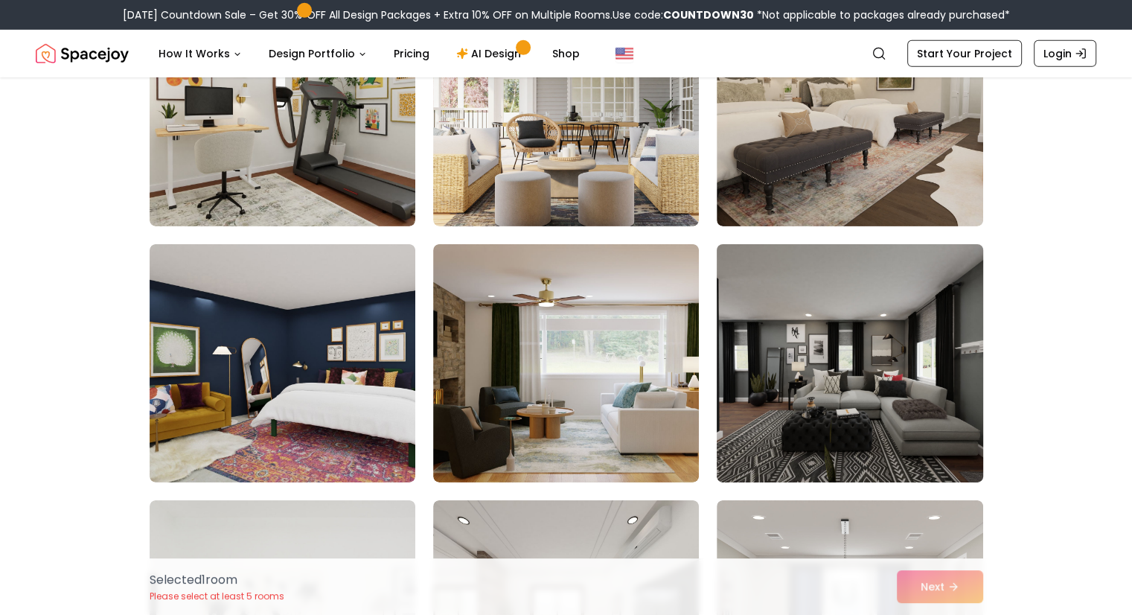
click at [844, 447] on img at bounding box center [849, 363] width 279 height 250
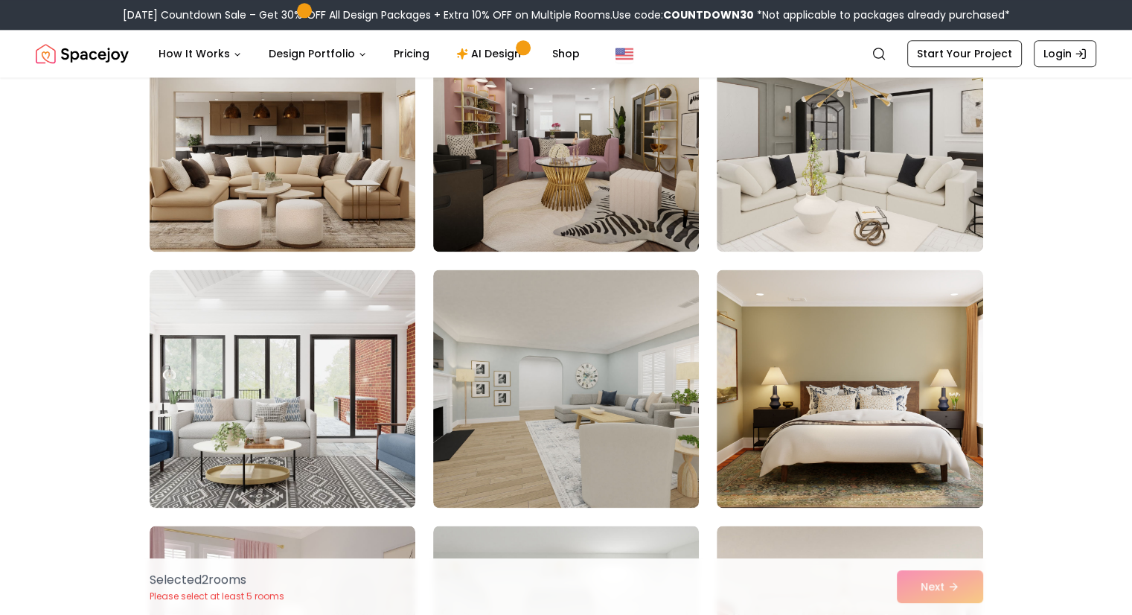
scroll to position [7447, 0]
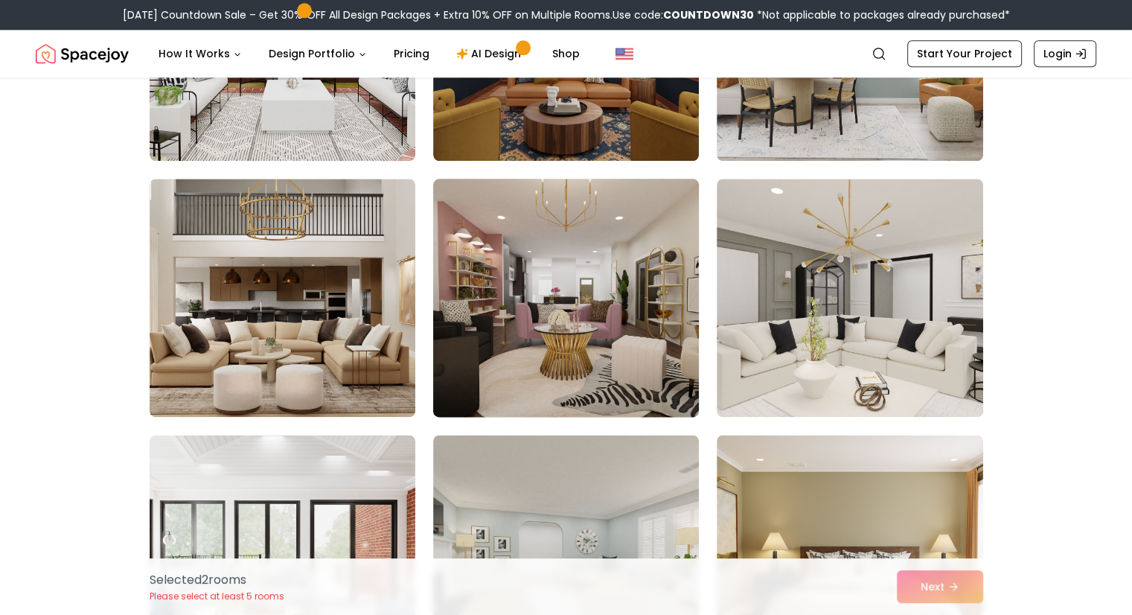
click at [595, 289] on img at bounding box center [565, 298] width 279 height 250
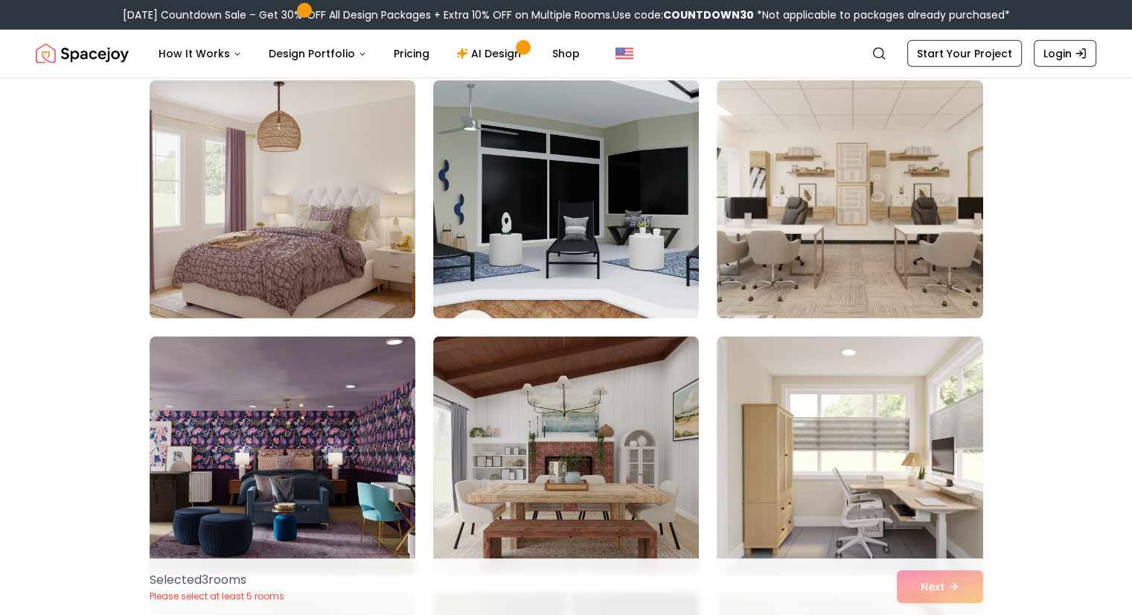
scroll to position [4221, 0]
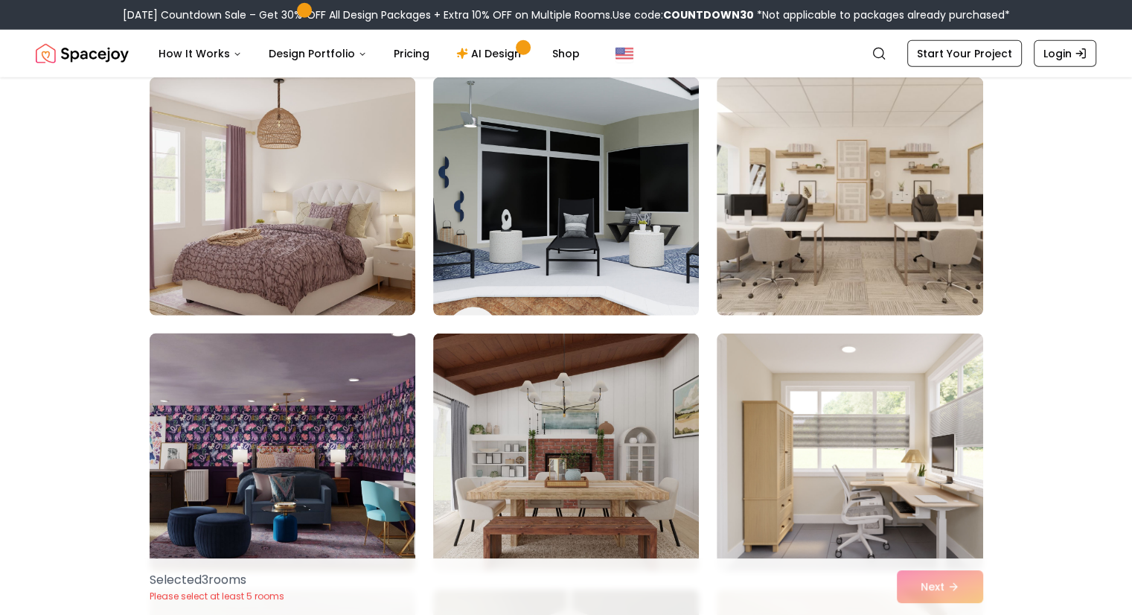
click at [261, 438] on img at bounding box center [282, 452] width 279 height 250
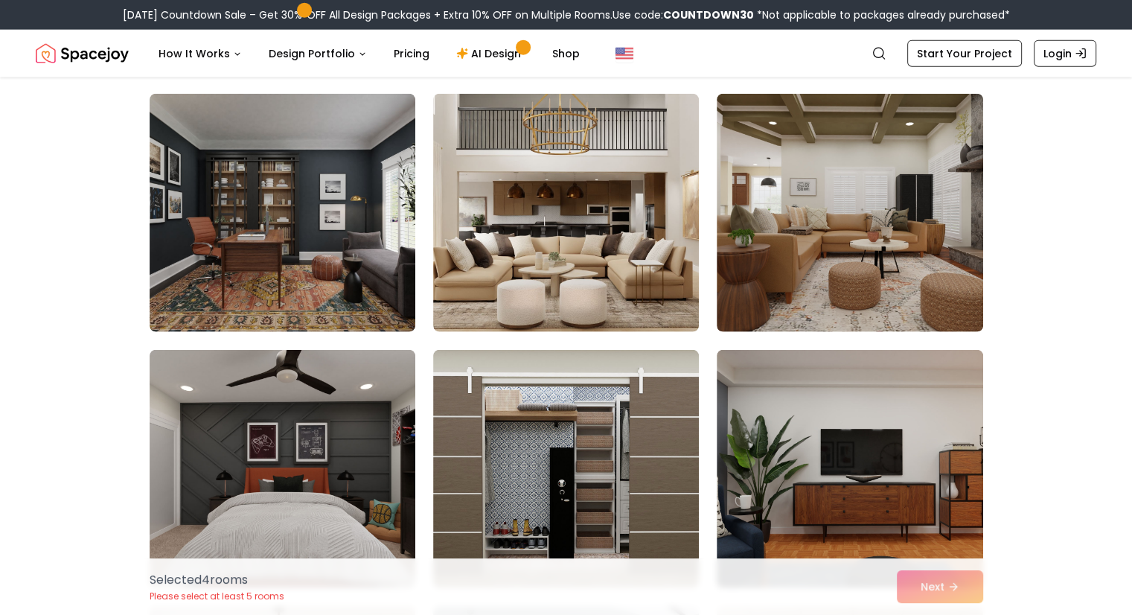
scroll to position [3651, 0]
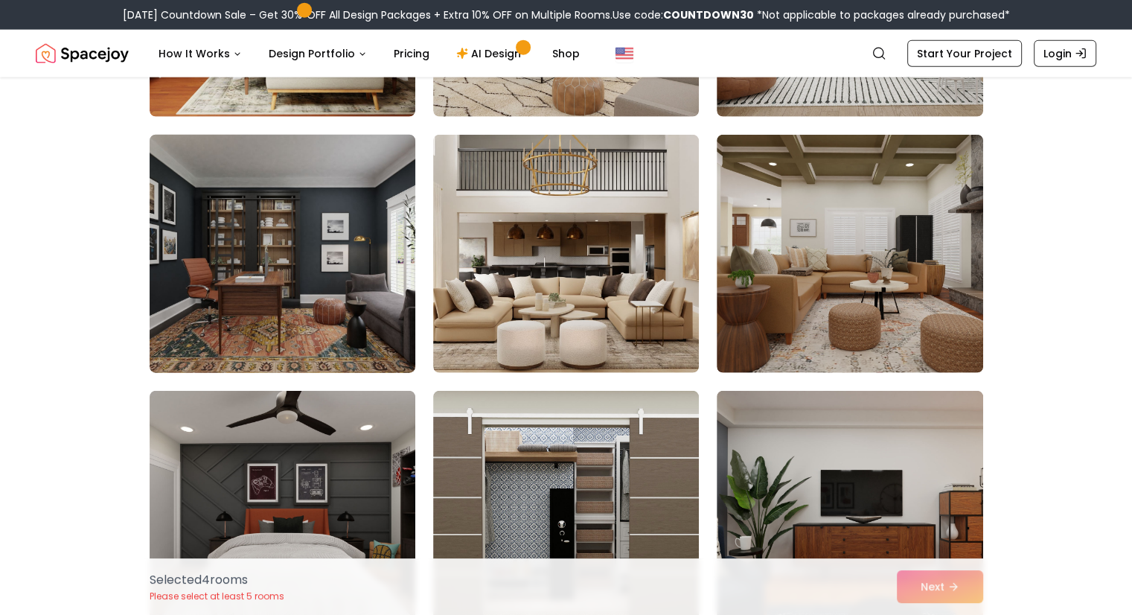
click at [307, 333] on img at bounding box center [282, 254] width 279 height 250
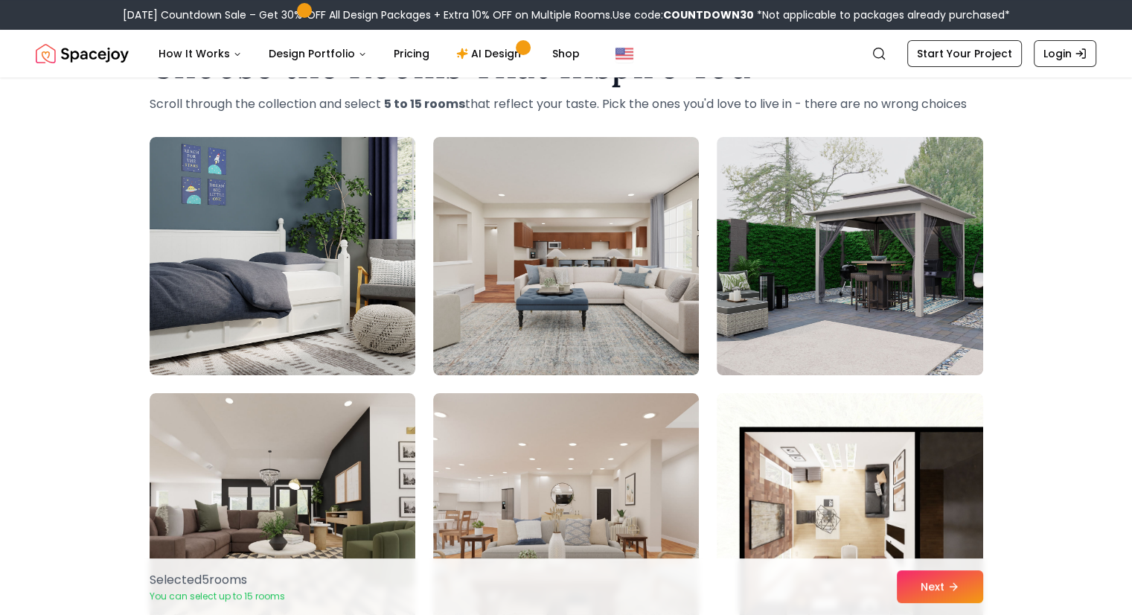
scroll to position [0, 0]
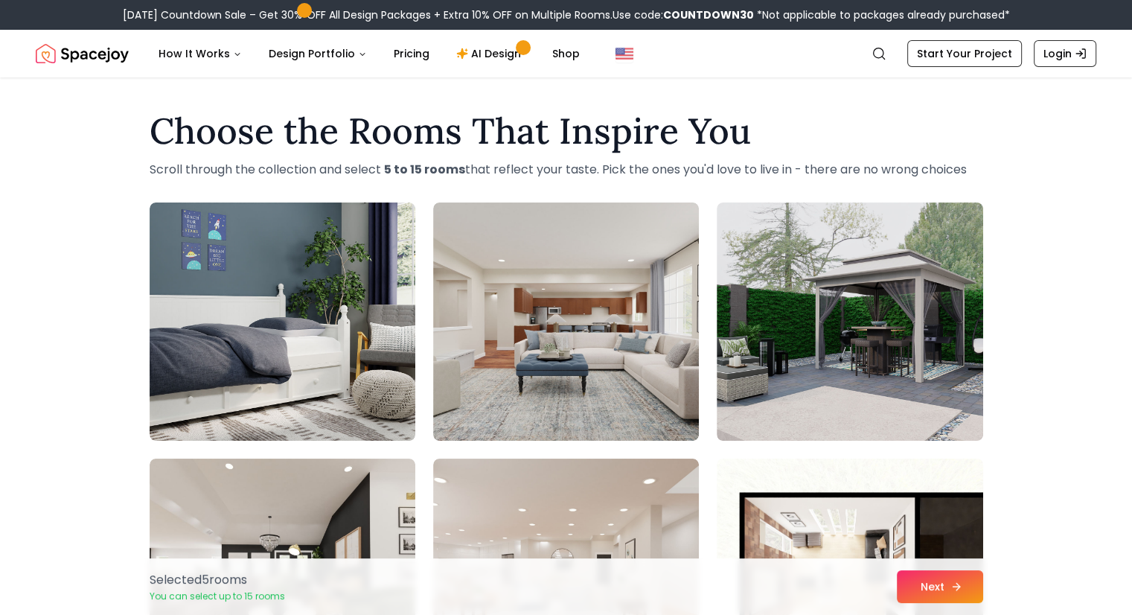
click at [941, 589] on button "Next" at bounding box center [940, 586] width 86 height 33
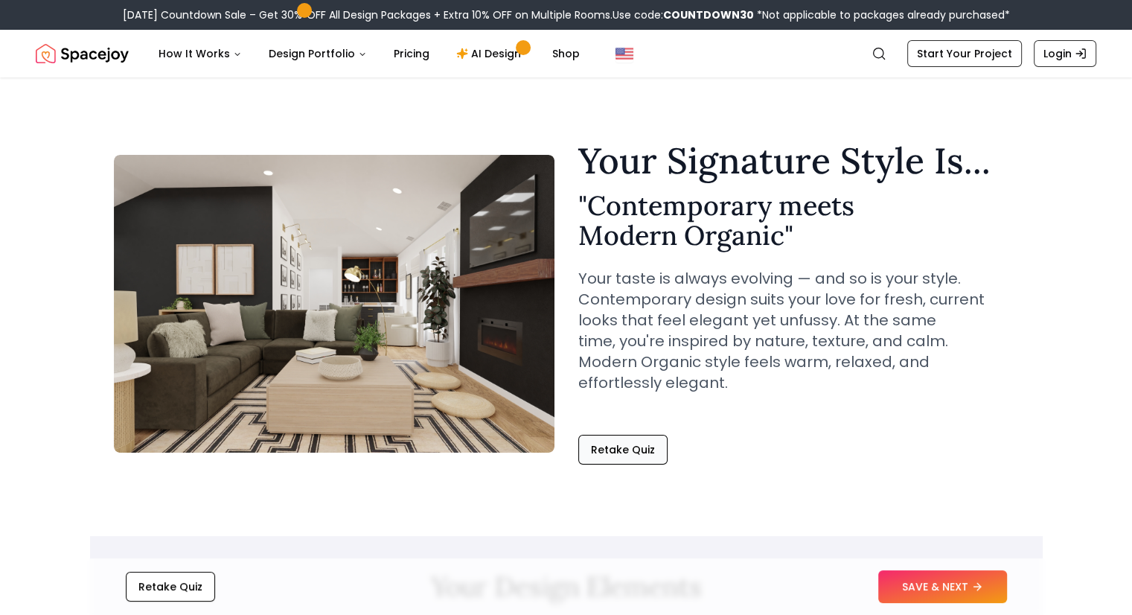
click at [613, 435] on button "Retake Quiz" at bounding box center [622, 450] width 89 height 30
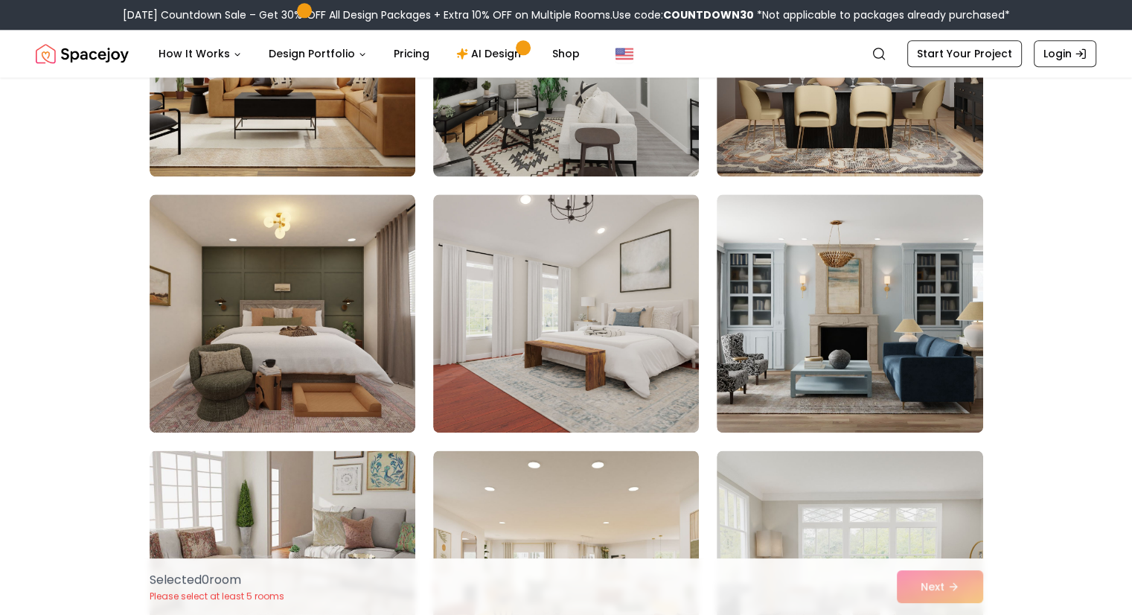
scroll to position [1801, 0]
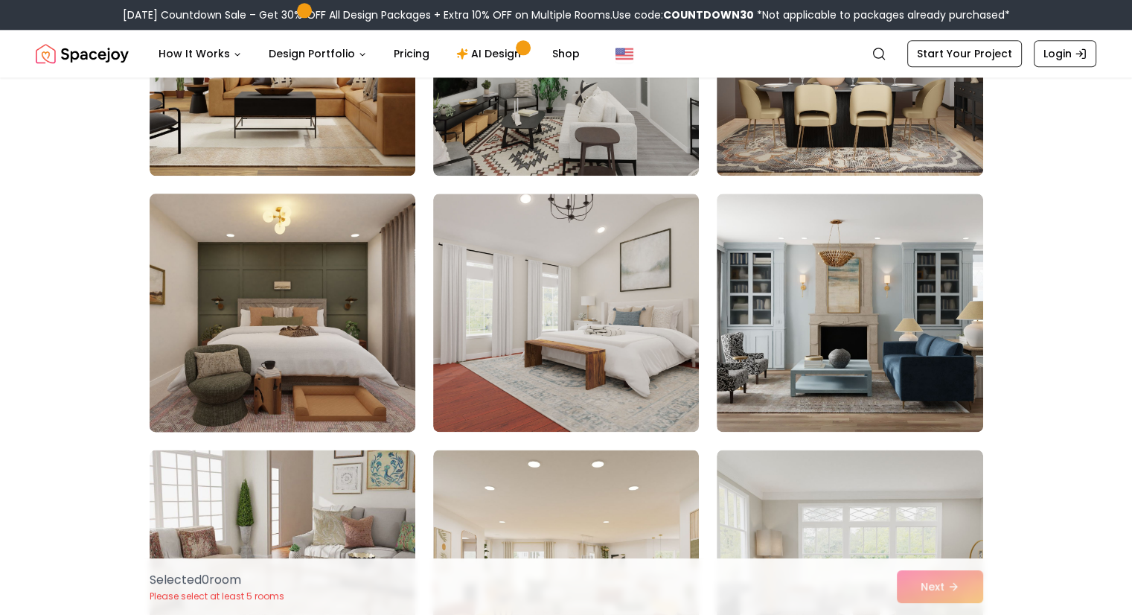
click at [356, 352] on img at bounding box center [282, 313] width 279 height 250
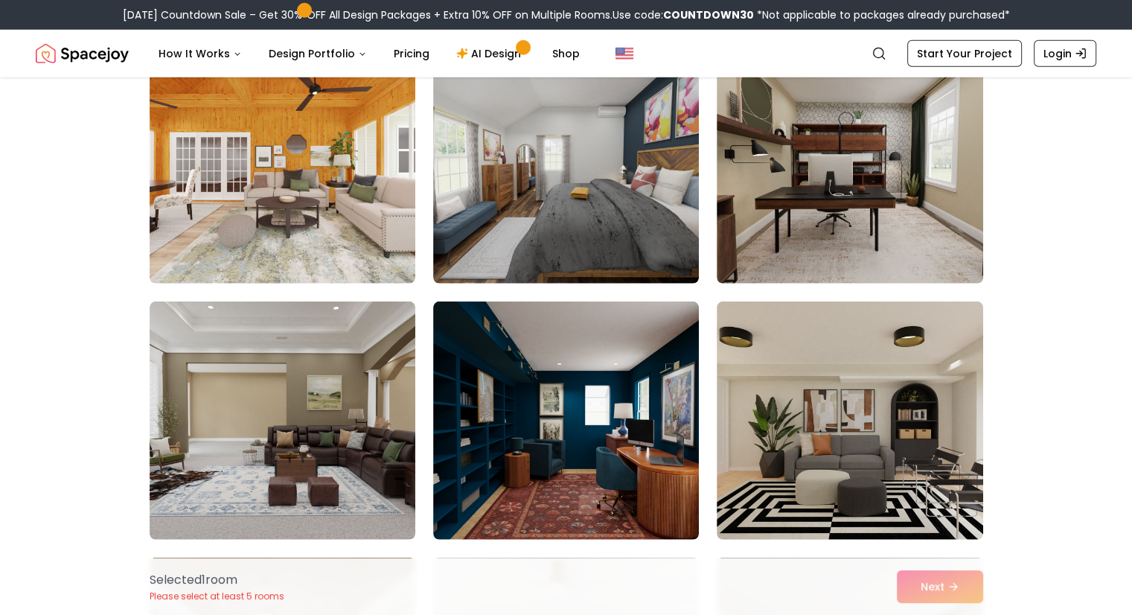
scroll to position [4255, 0]
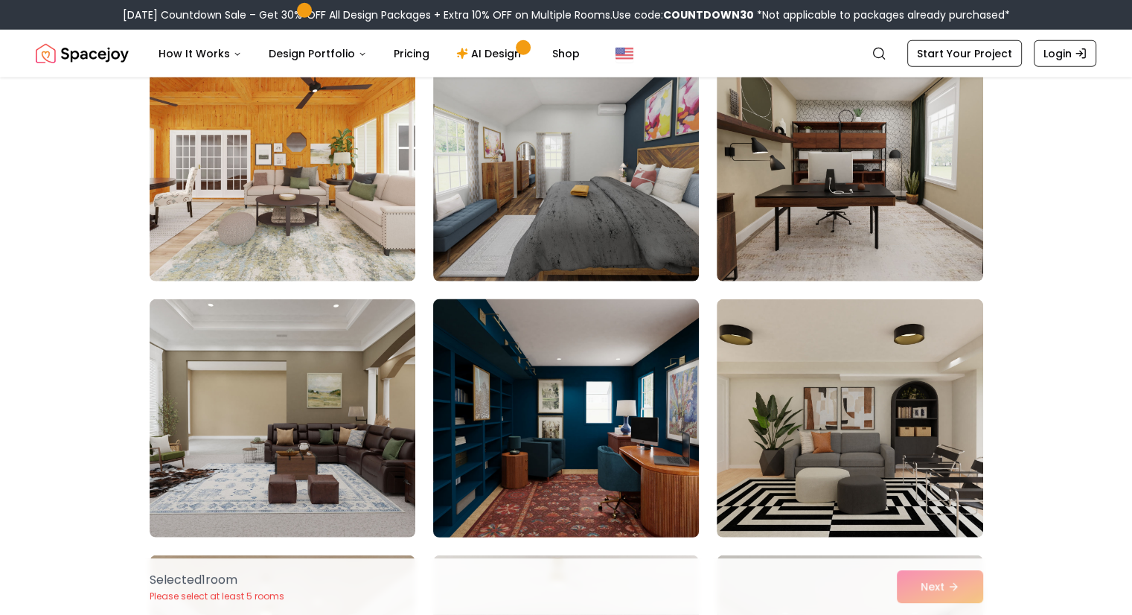
click at [633, 472] on img at bounding box center [565, 418] width 279 height 250
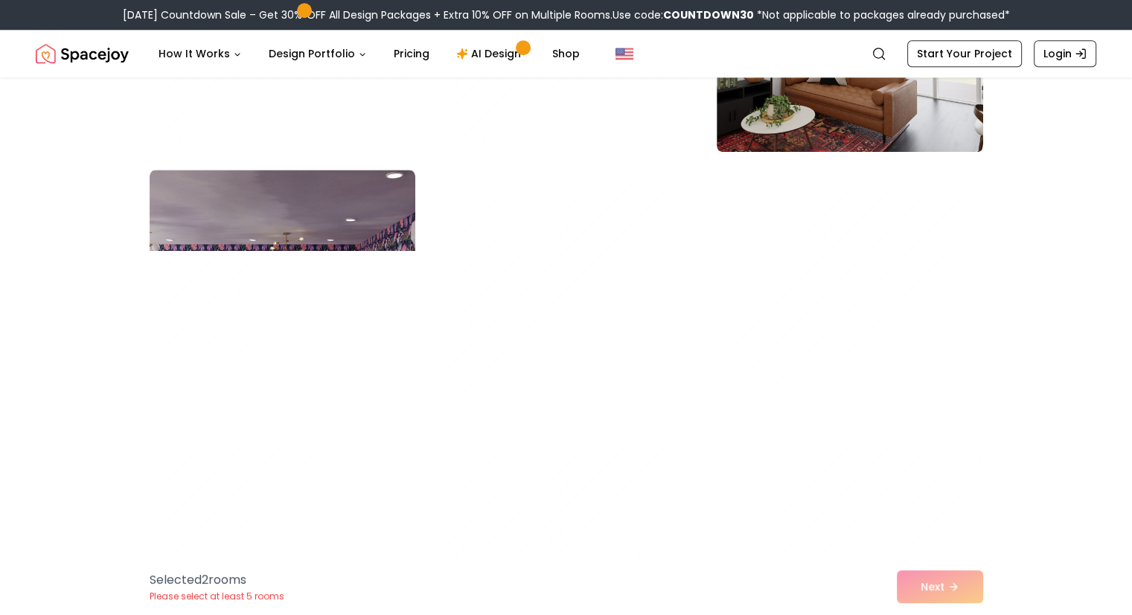
scroll to position [7202, 0]
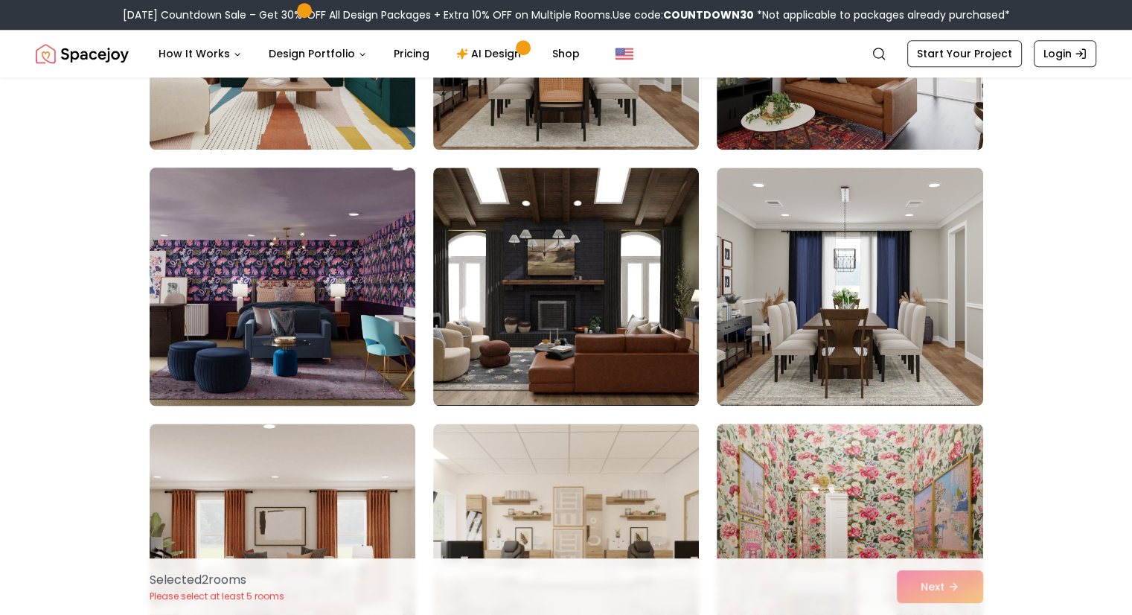
click at [284, 396] on img at bounding box center [282, 286] width 279 height 250
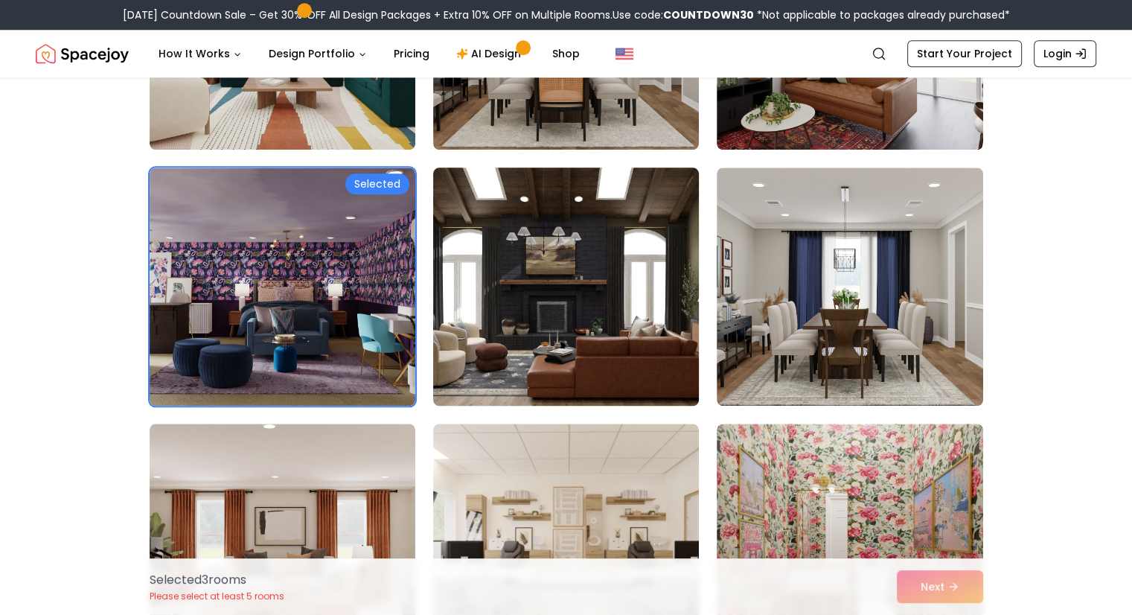
click at [545, 298] on img at bounding box center [565, 286] width 279 height 250
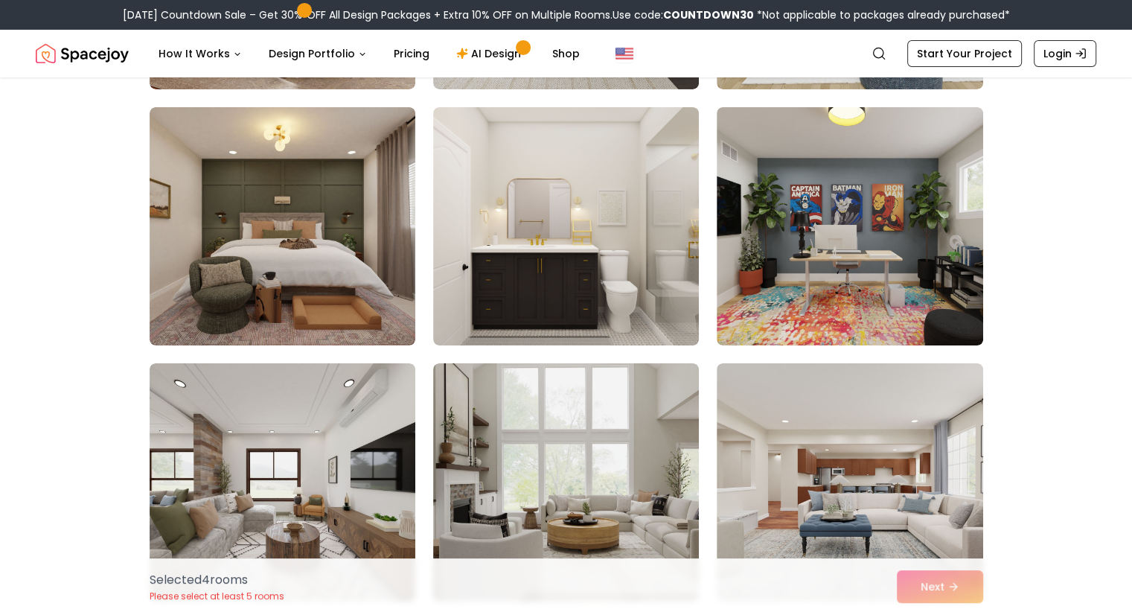
scroll to position [5300, 0]
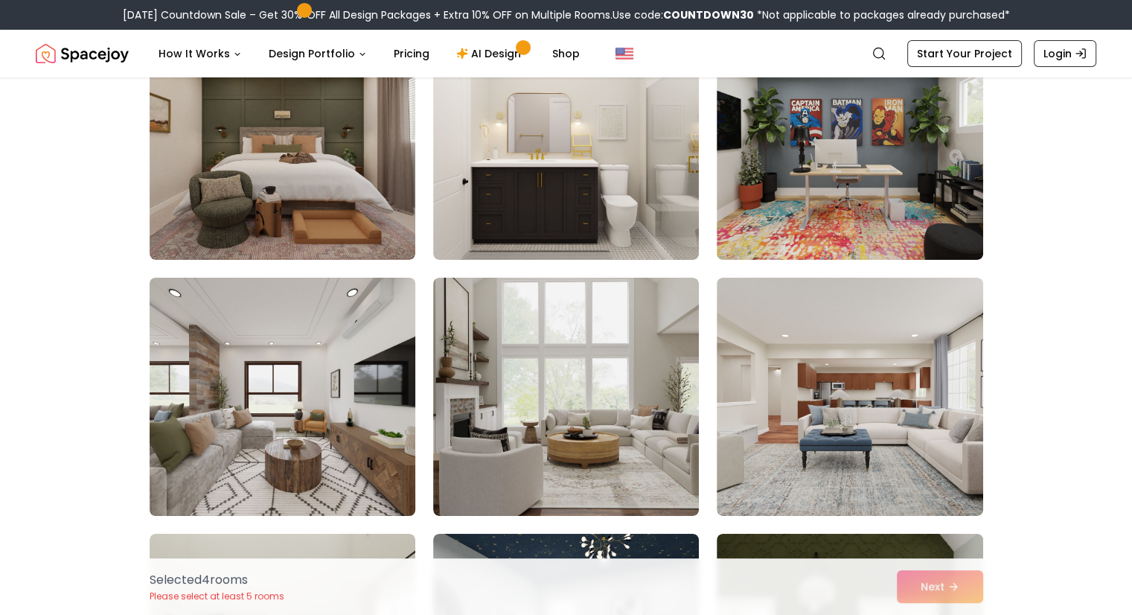
click at [276, 442] on img at bounding box center [282, 397] width 279 height 250
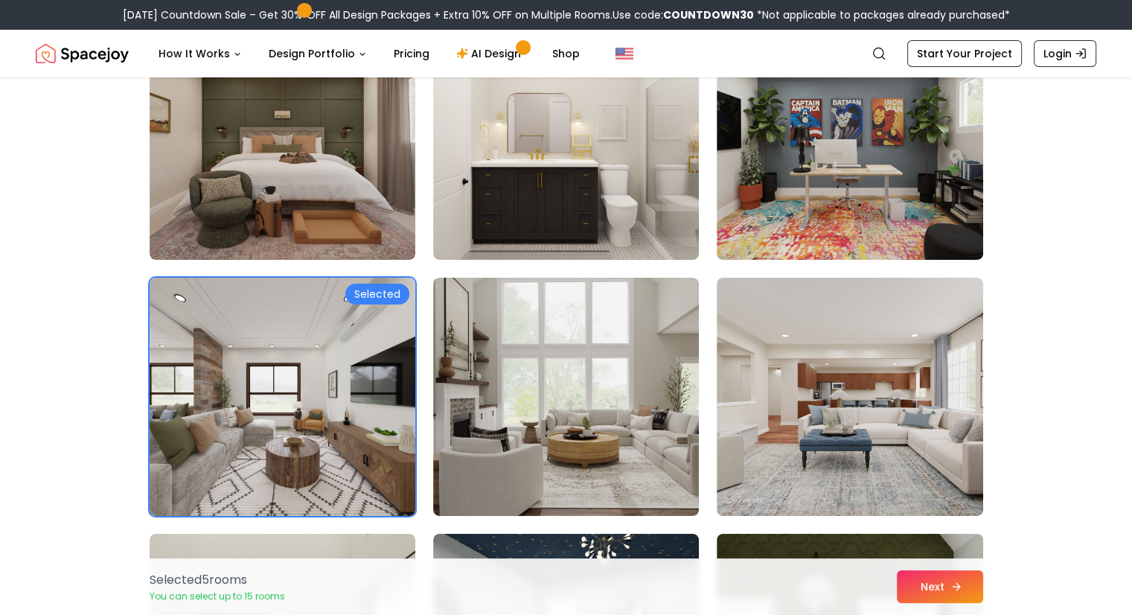
click at [935, 581] on button "Next" at bounding box center [940, 586] width 86 height 33
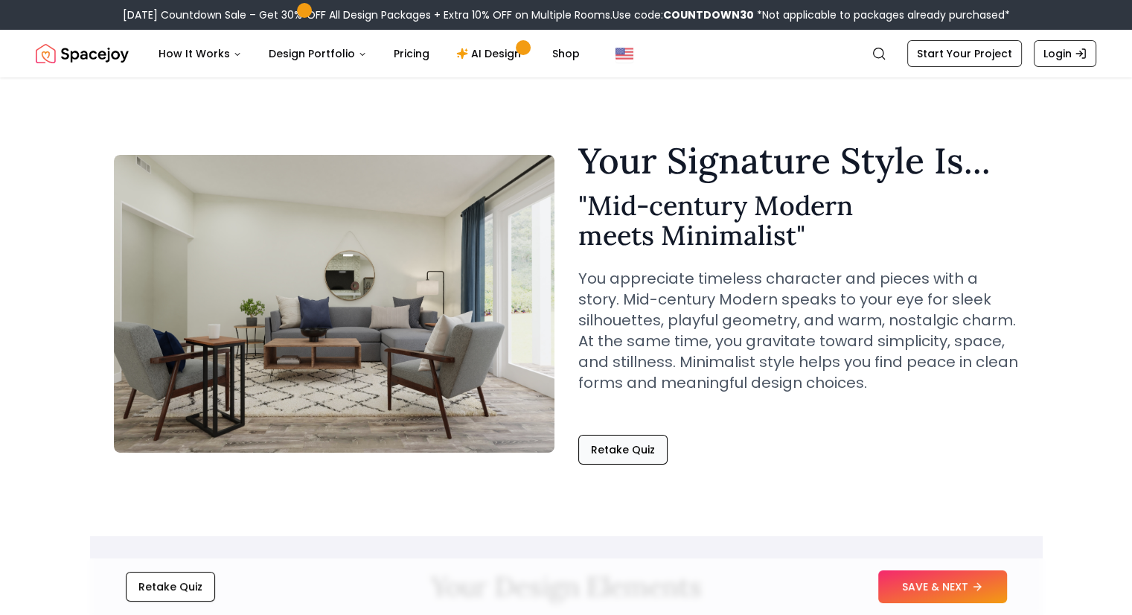
click at [619, 449] on button "Retake Quiz" at bounding box center [622, 450] width 89 height 30
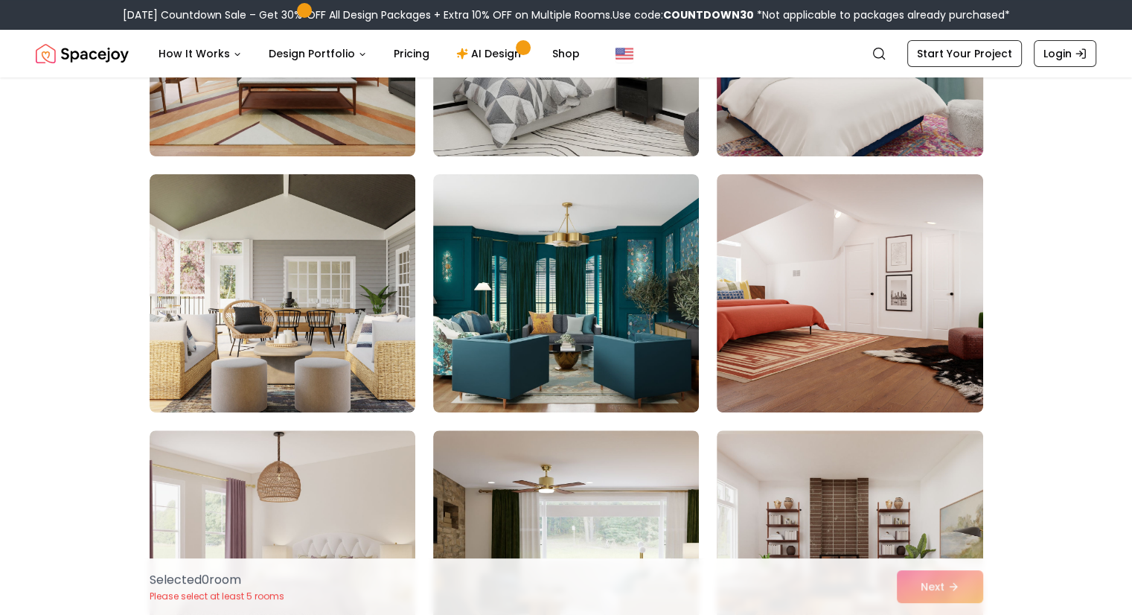
scroll to position [285, 0]
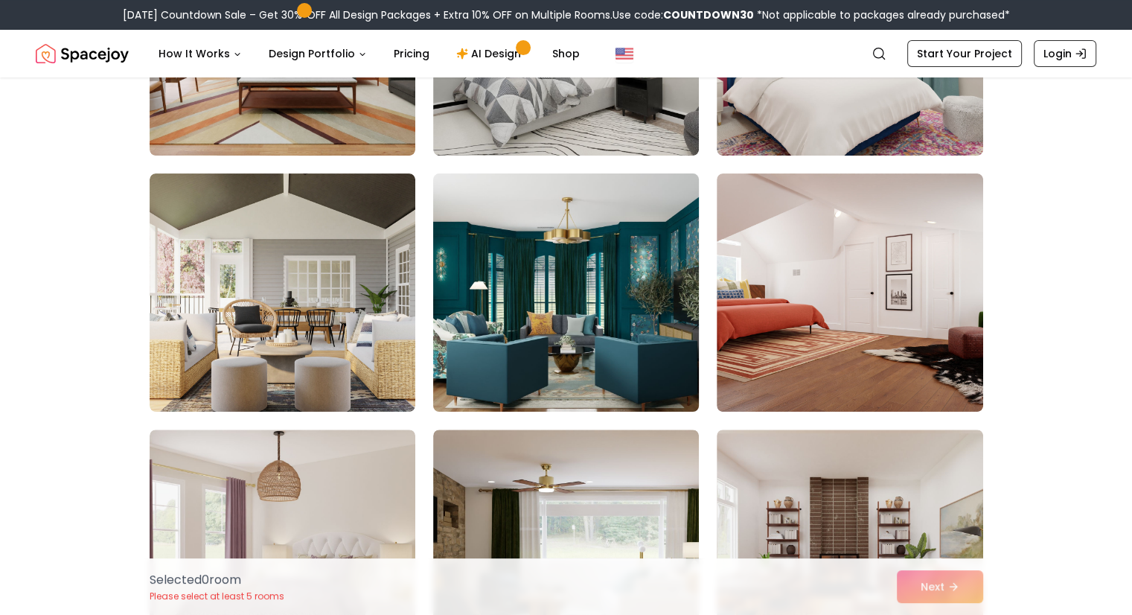
click at [551, 371] on img at bounding box center [565, 292] width 279 height 250
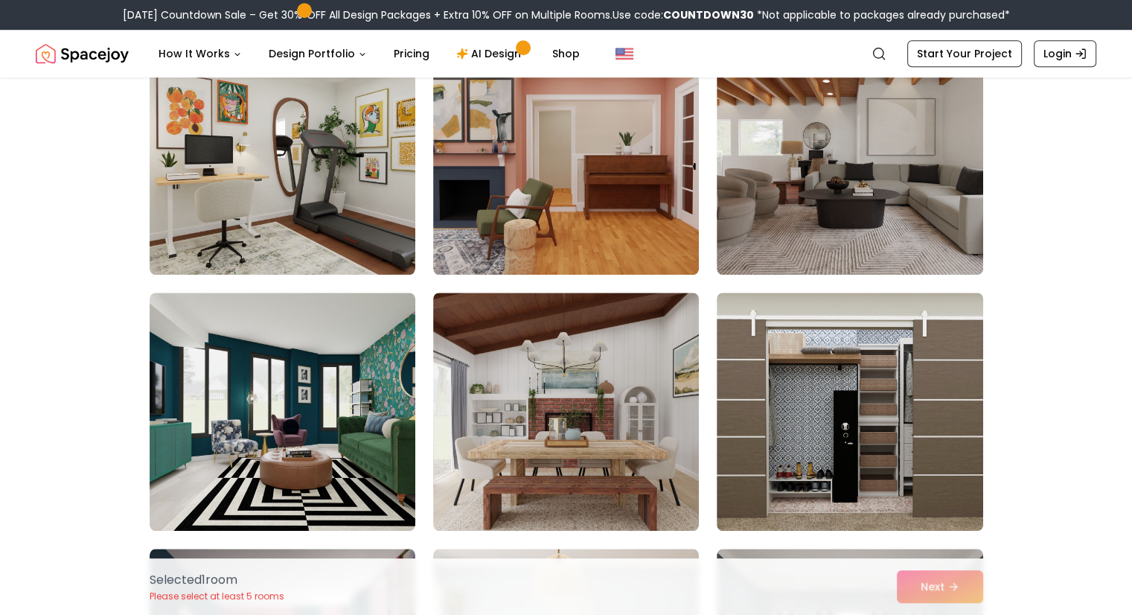
scroll to position [1189, 0]
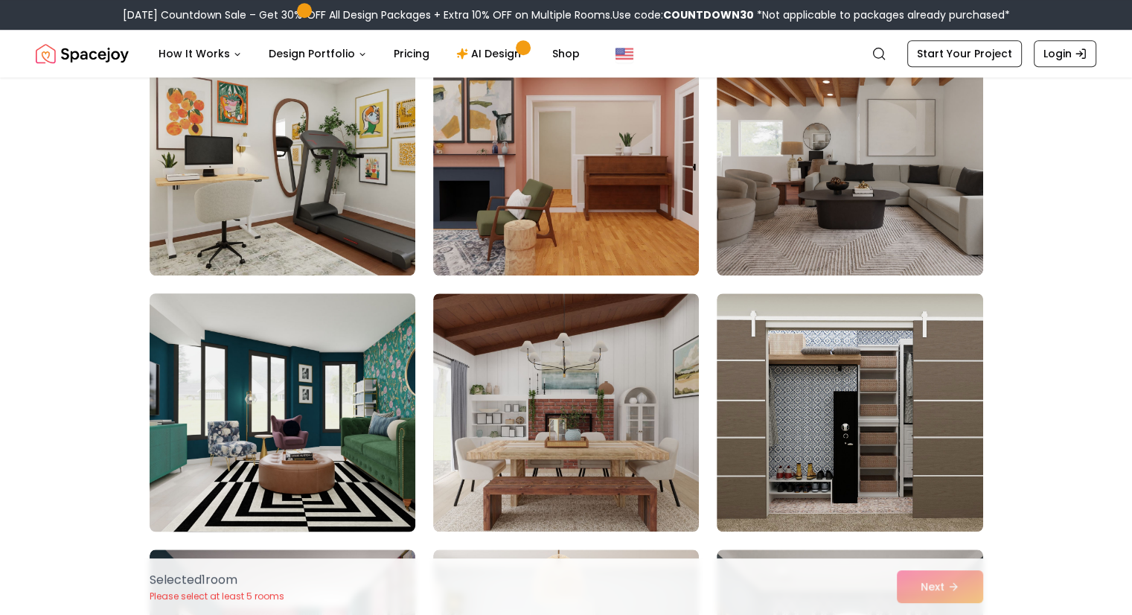
click at [377, 495] on img at bounding box center [282, 412] width 279 height 250
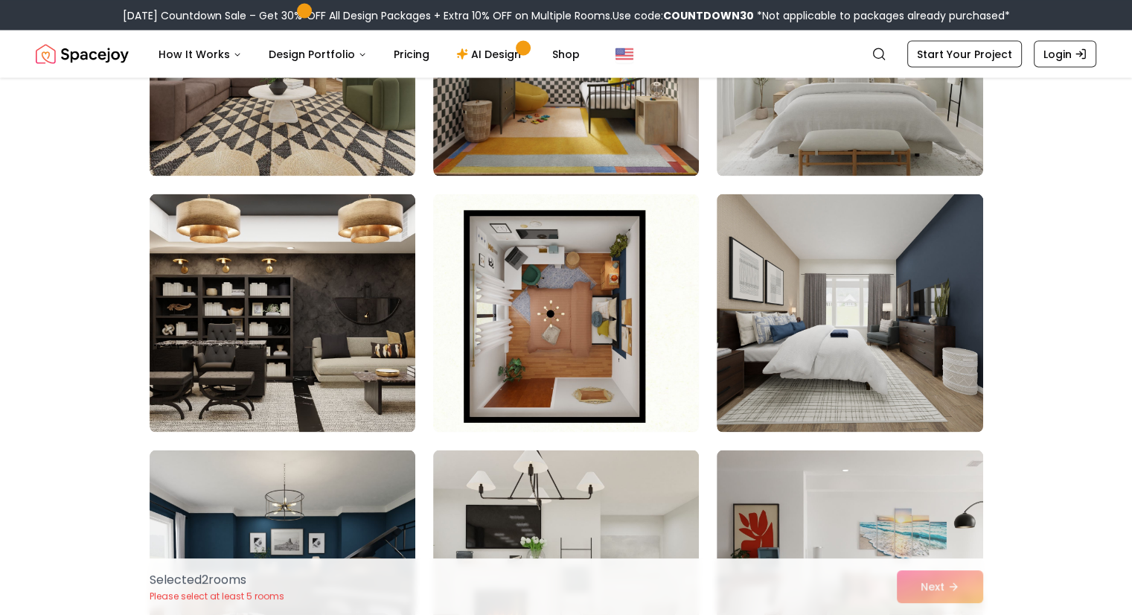
scroll to position [2825, 0]
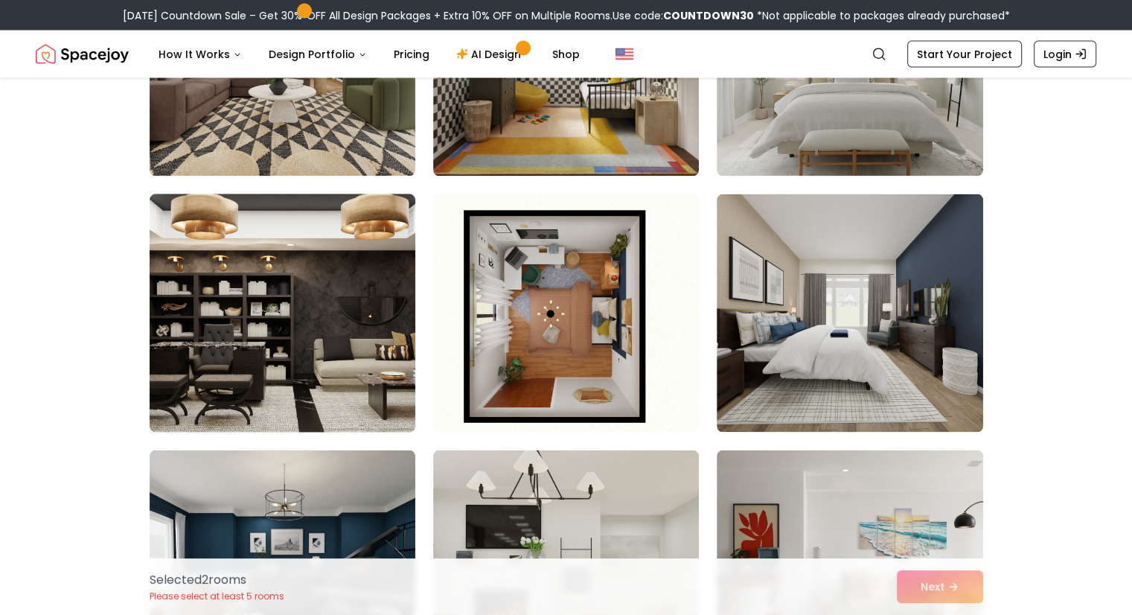
click at [346, 324] on img at bounding box center [282, 313] width 279 height 250
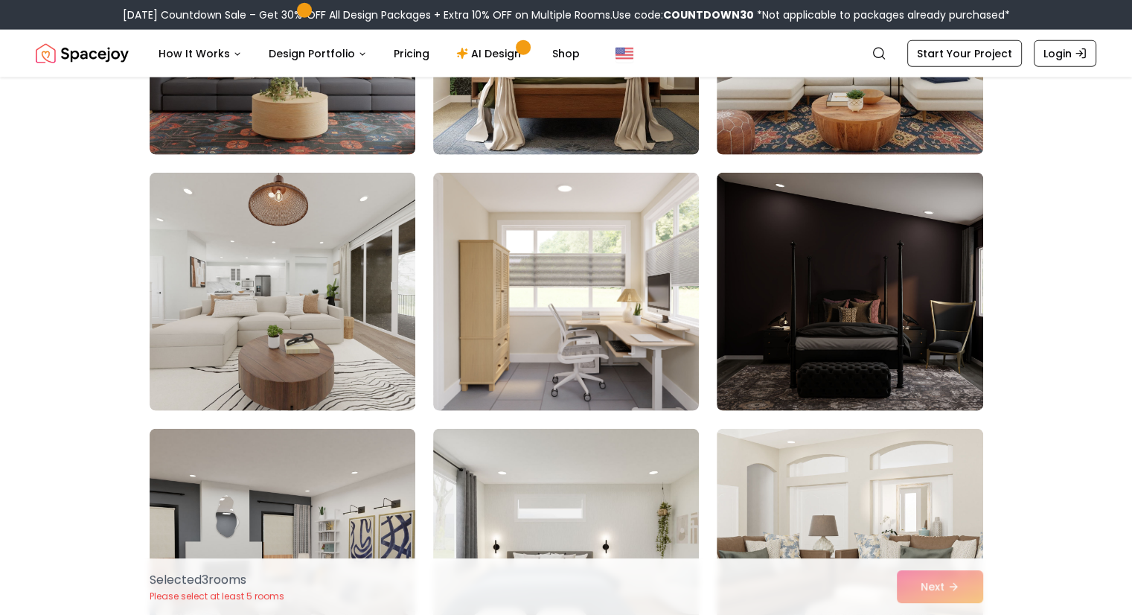
scroll to position [3615, 0]
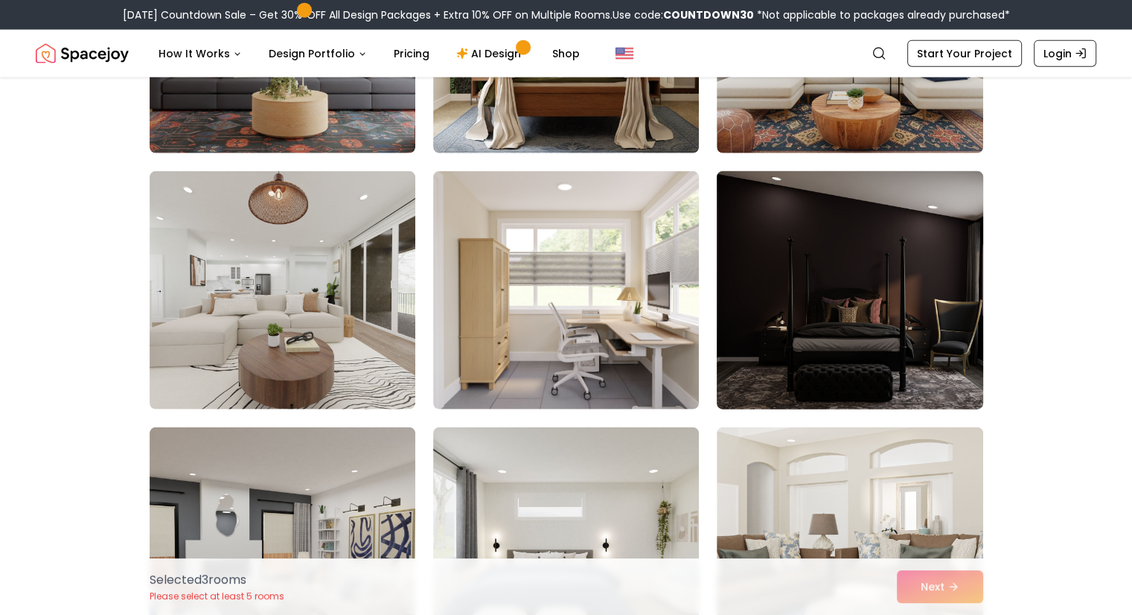
click at [883, 362] on img at bounding box center [849, 290] width 279 height 250
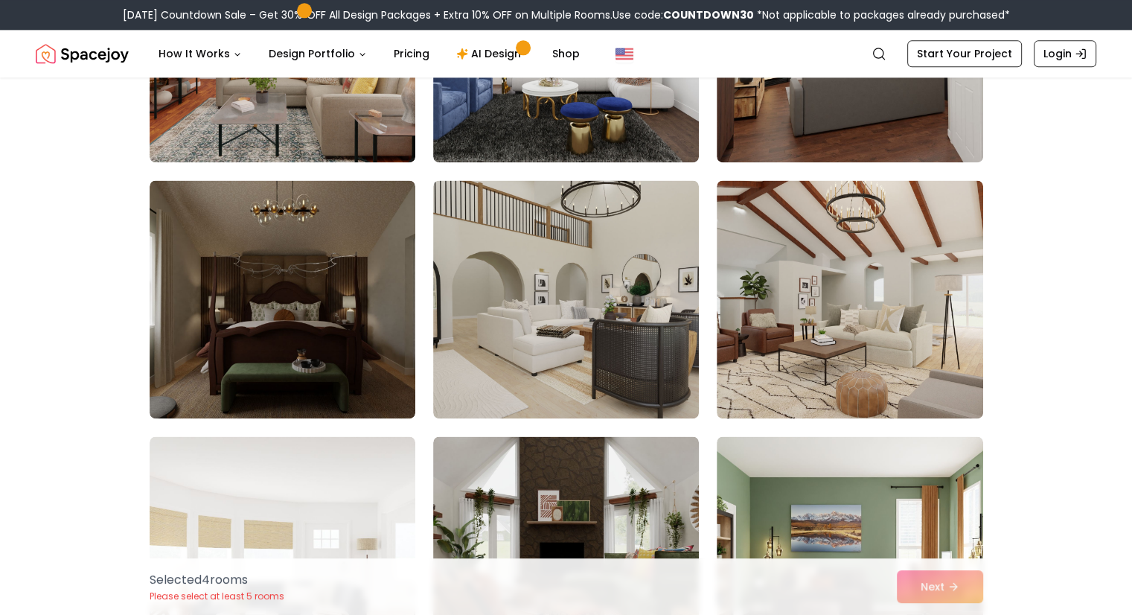
scroll to position [7700, 0]
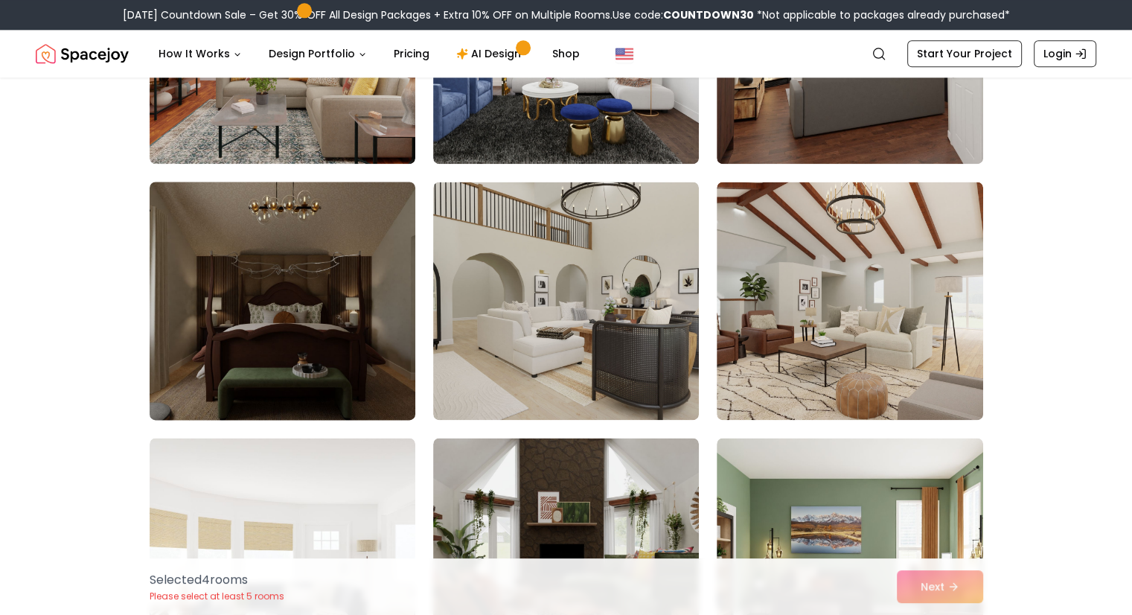
click at [276, 313] on img at bounding box center [282, 301] width 279 height 250
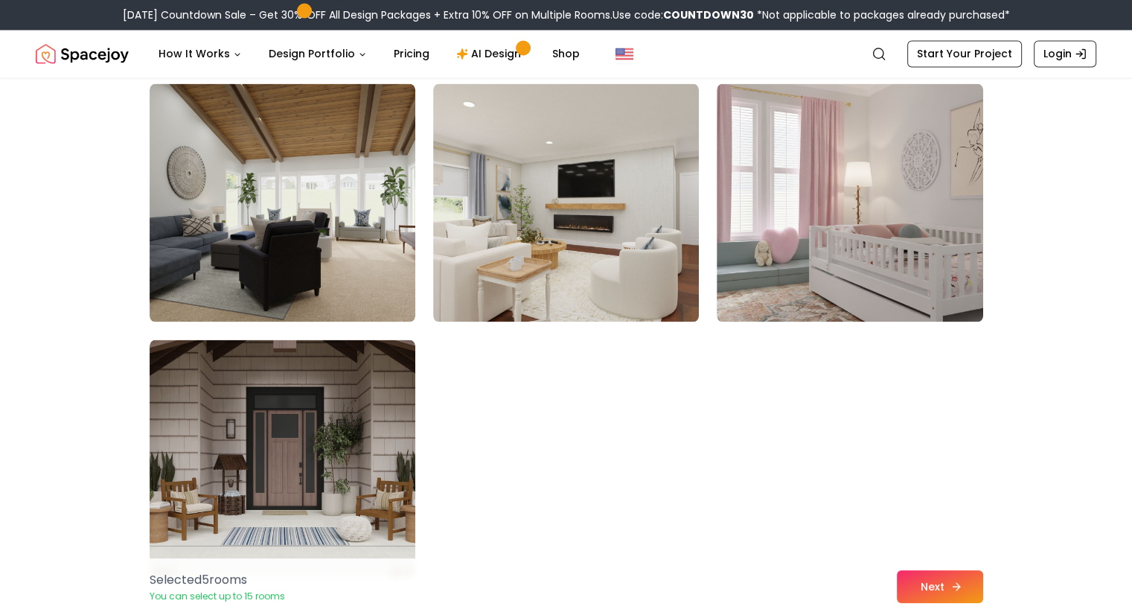
click at [942, 593] on button "Next" at bounding box center [940, 586] width 86 height 33
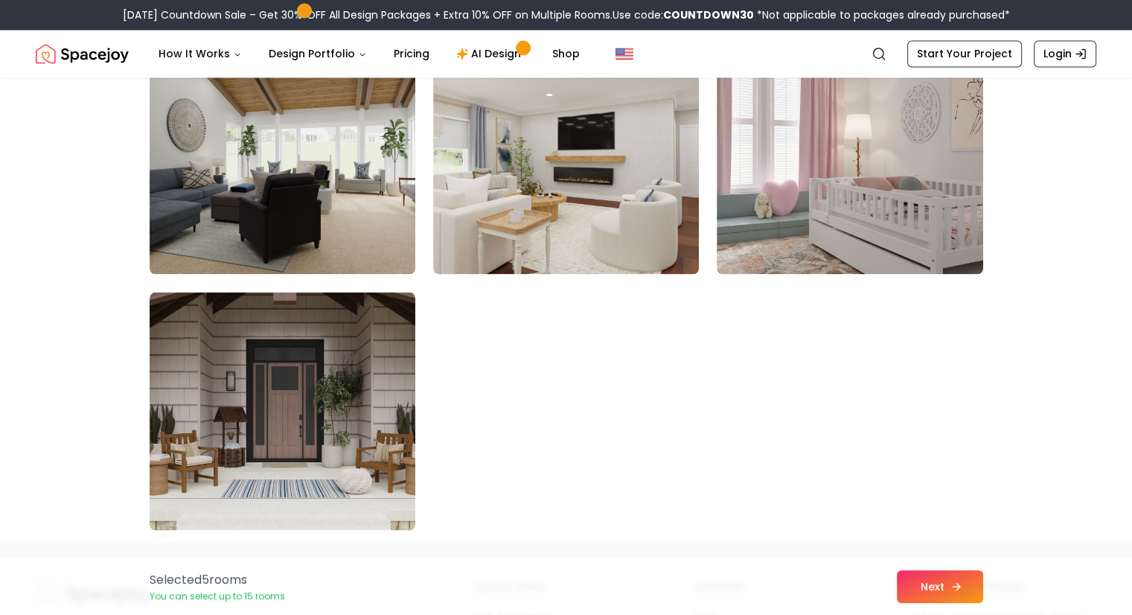
scroll to position [8310, 0]
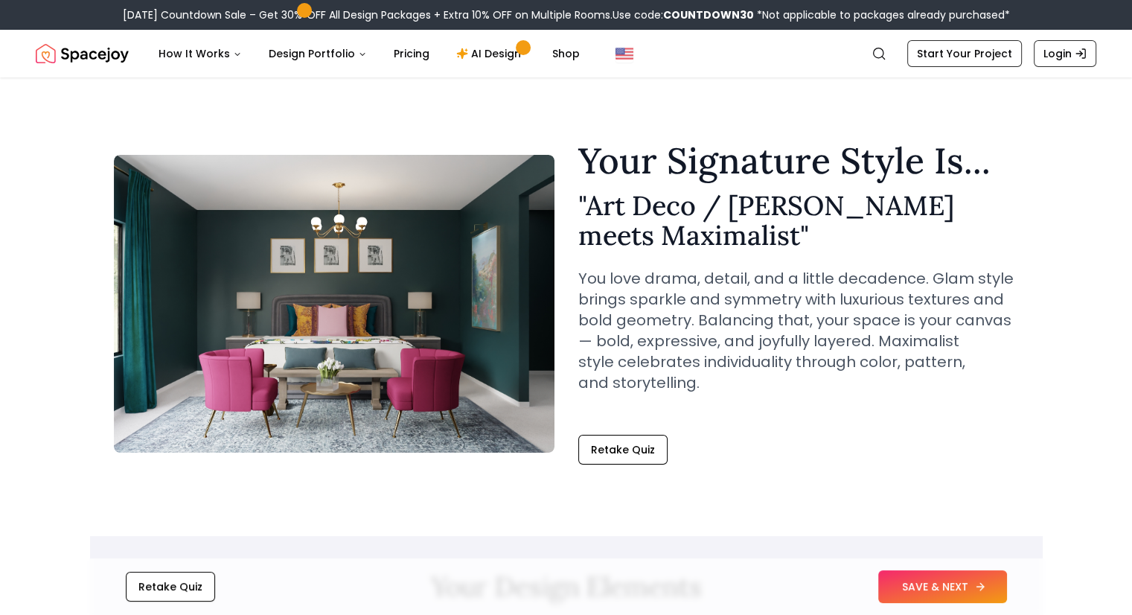
click at [932, 590] on button "SAVE & NEXT" at bounding box center [942, 586] width 129 height 33
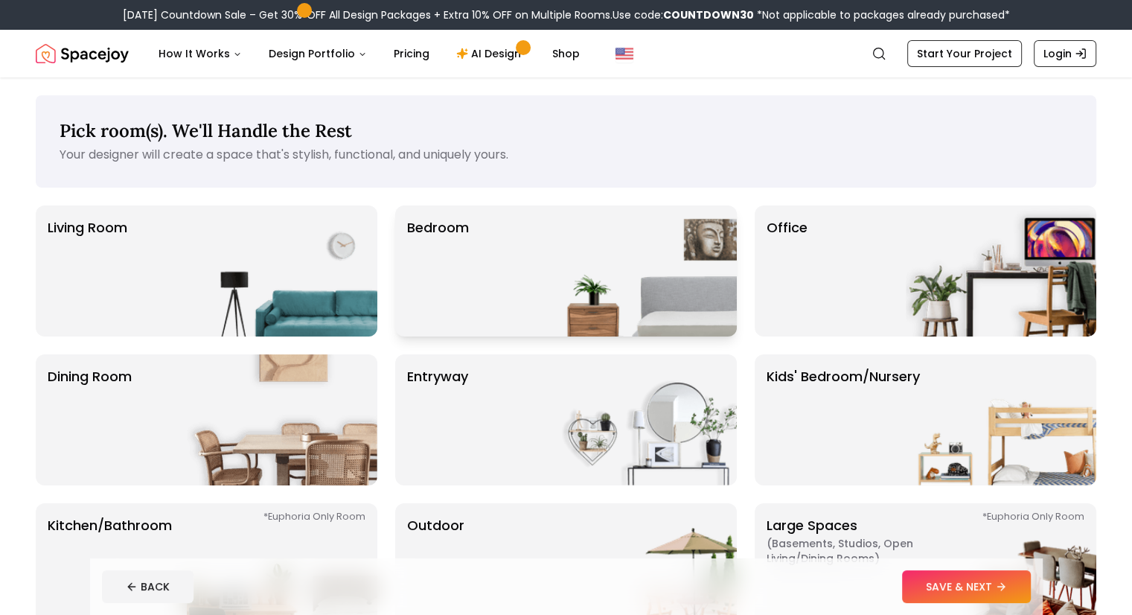
click at [565, 262] on img at bounding box center [641, 270] width 190 height 131
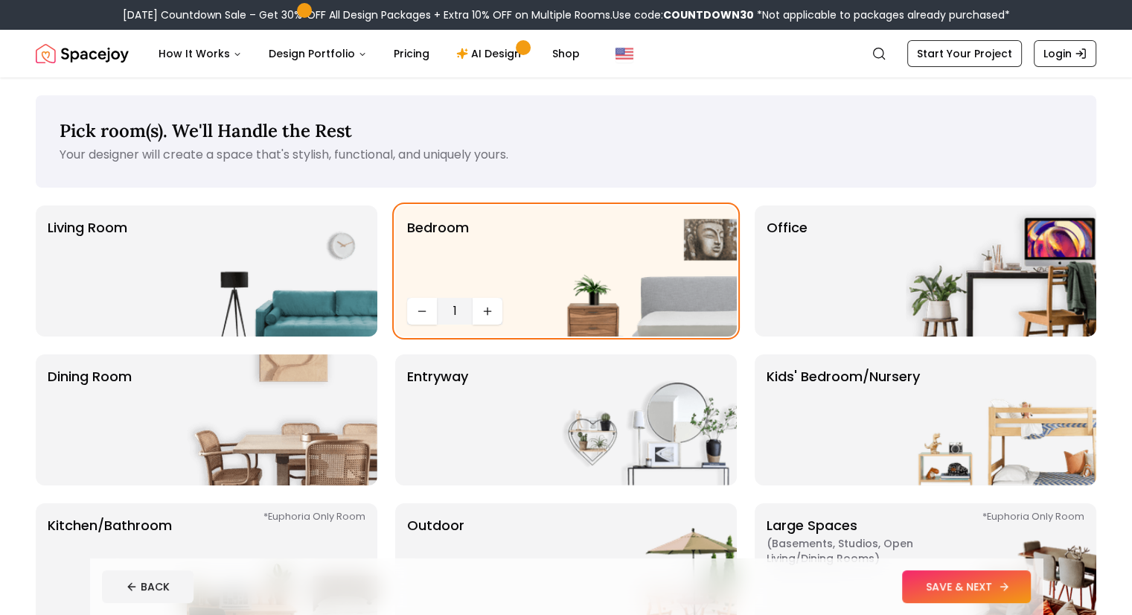
click at [1015, 577] on button "SAVE & NEXT" at bounding box center [966, 586] width 129 height 33
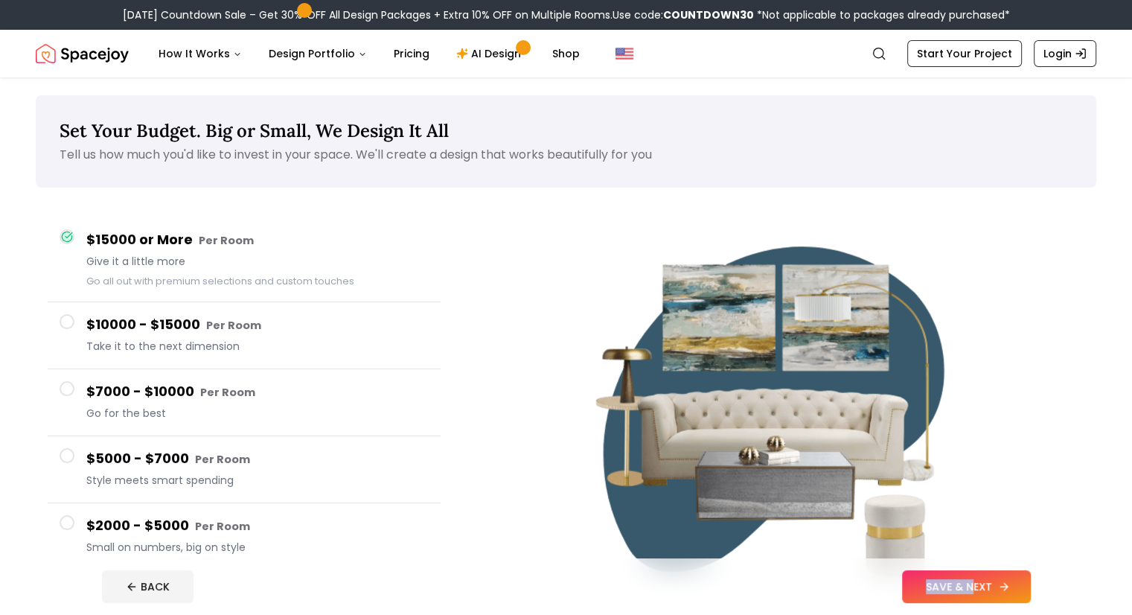
drag, startPoint x: 647, startPoint y: 564, endPoint x: 1026, endPoint y: 581, distance: 379.1
click at [1026, 581] on footer "BACK SAVE & NEXT" at bounding box center [566, 586] width 952 height 57
click at [1026, 581] on button "SAVE & NEXT" at bounding box center [966, 586] width 129 height 33
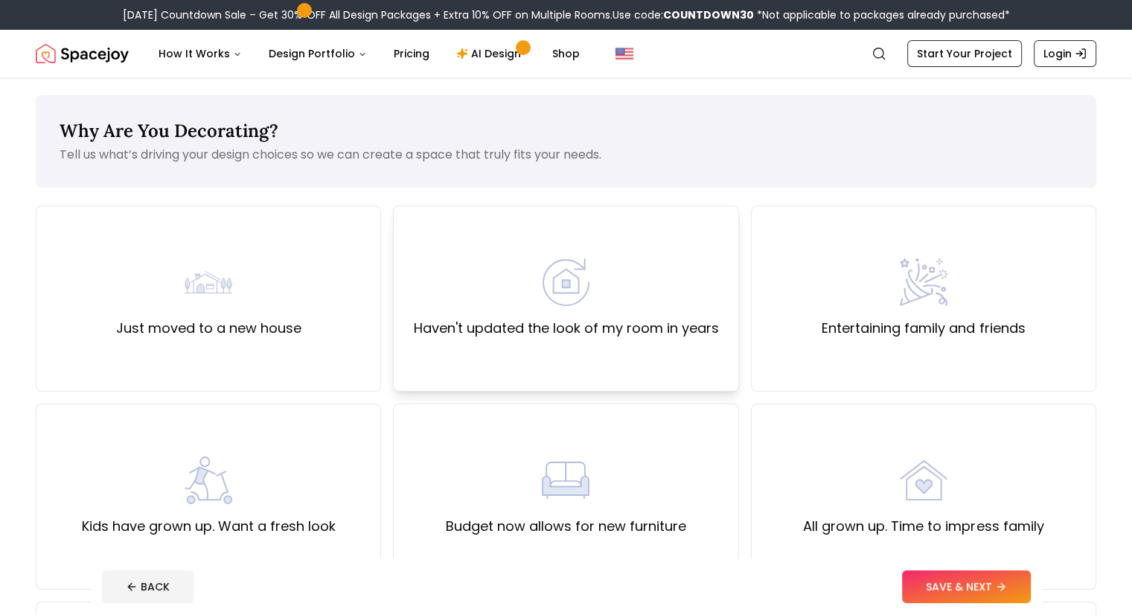
click at [605, 342] on div "Haven't updated the look of my room in years" at bounding box center [565, 298] width 345 height 186
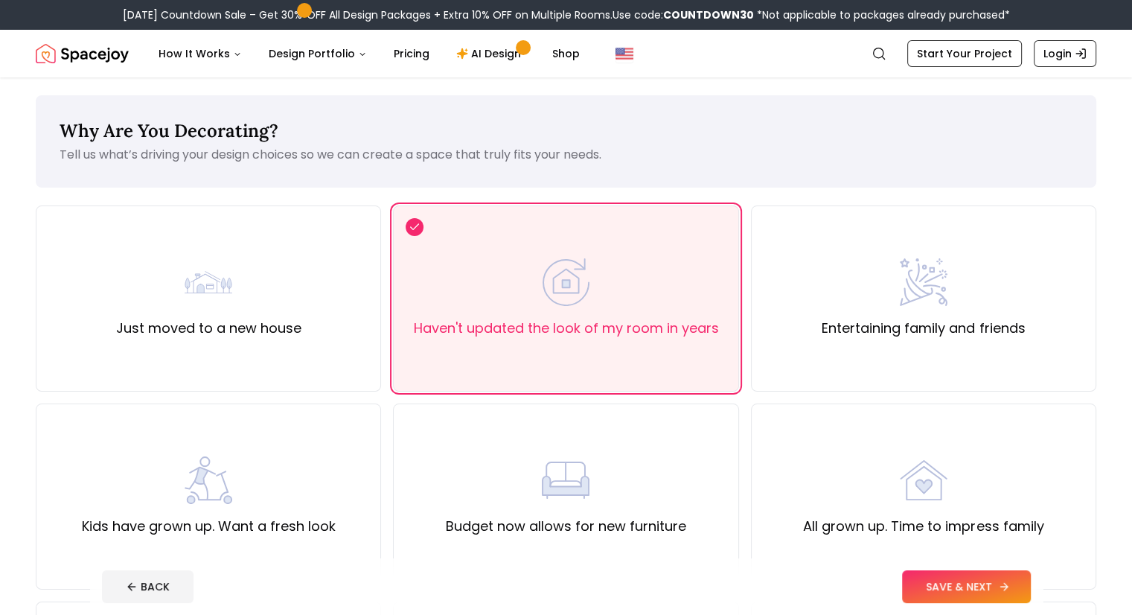
click at [1010, 589] on icon at bounding box center [1004, 586] width 12 height 12
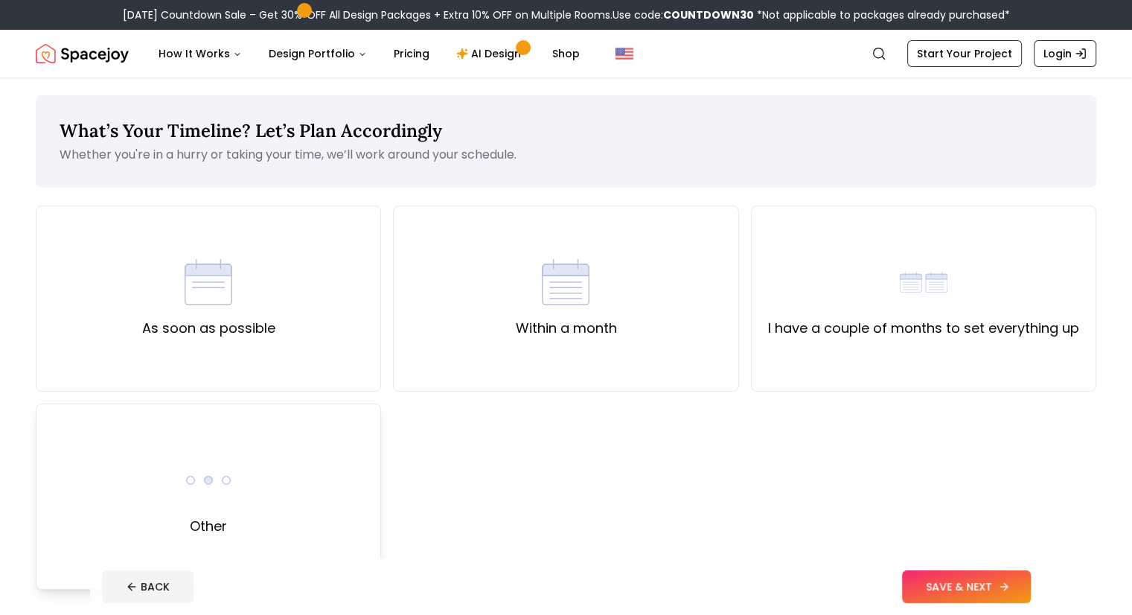
click at [197, 546] on div "Other" at bounding box center [208, 496] width 345 height 186
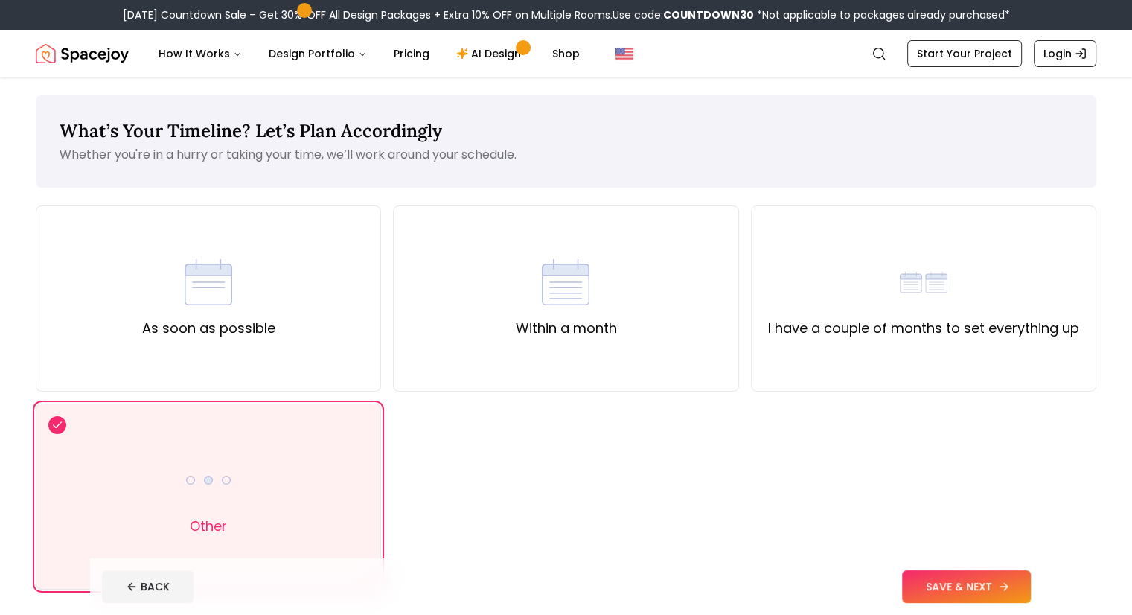
click at [986, 576] on button "SAVE & NEXT" at bounding box center [966, 586] width 129 height 33
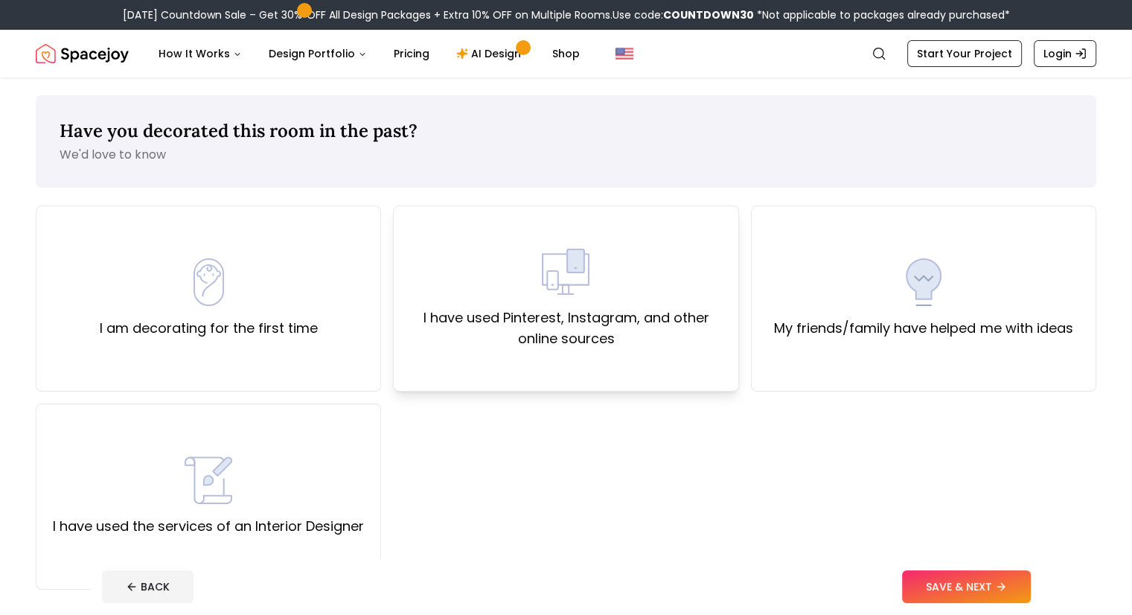
click at [564, 296] on div "I have used Pinterest, Instagram, and other online sources" at bounding box center [566, 298] width 320 height 101
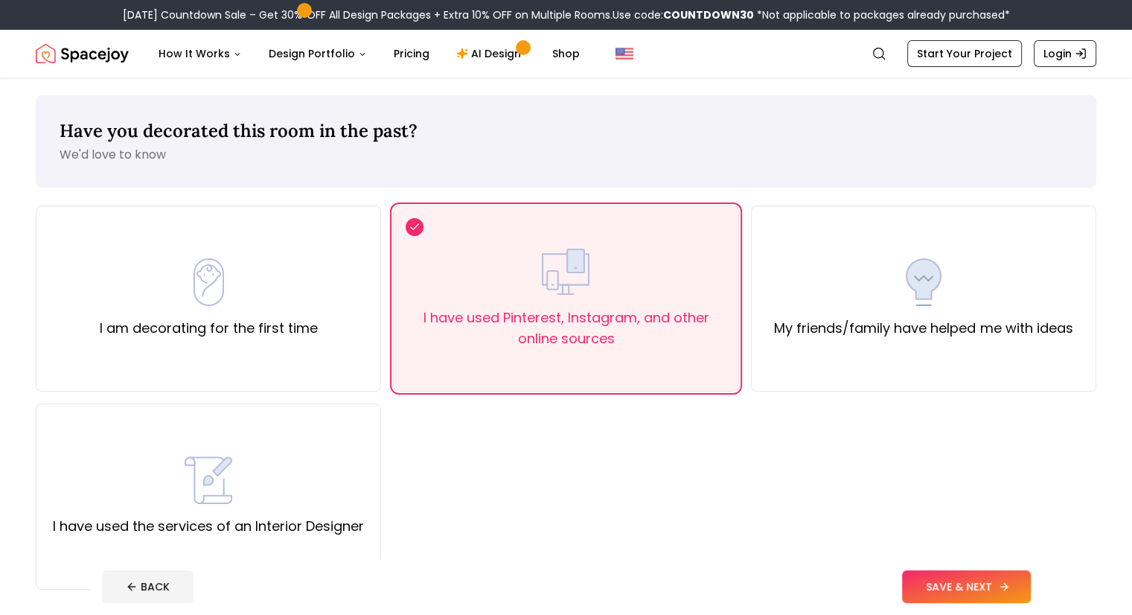
click at [973, 583] on button "SAVE & NEXT" at bounding box center [966, 586] width 129 height 33
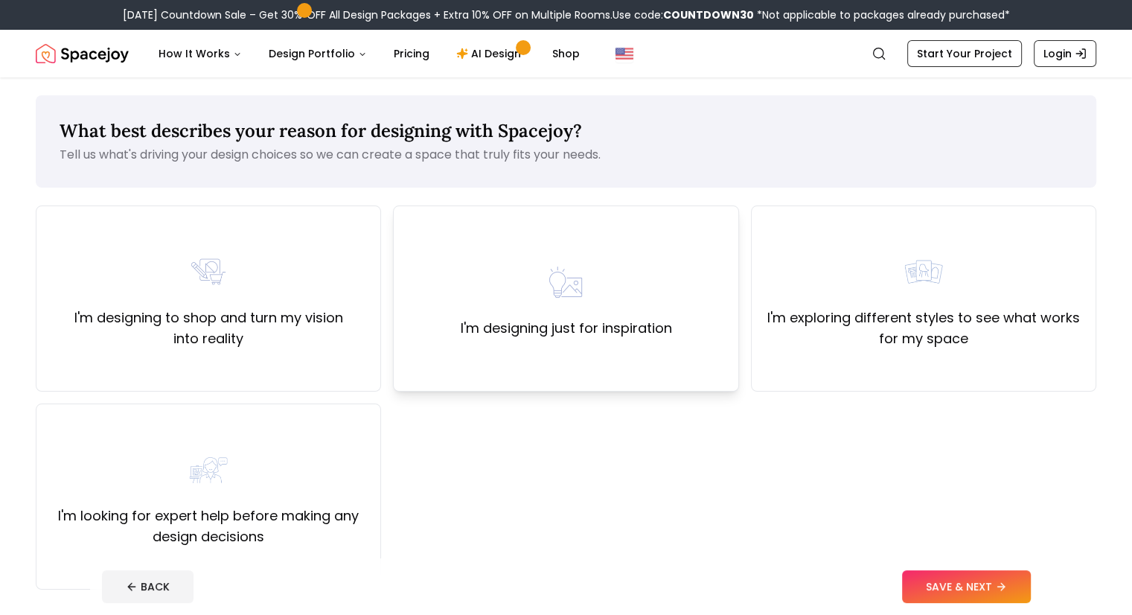
click at [637, 308] on div "I'm designing just for inspiration" at bounding box center [565, 298] width 211 height 80
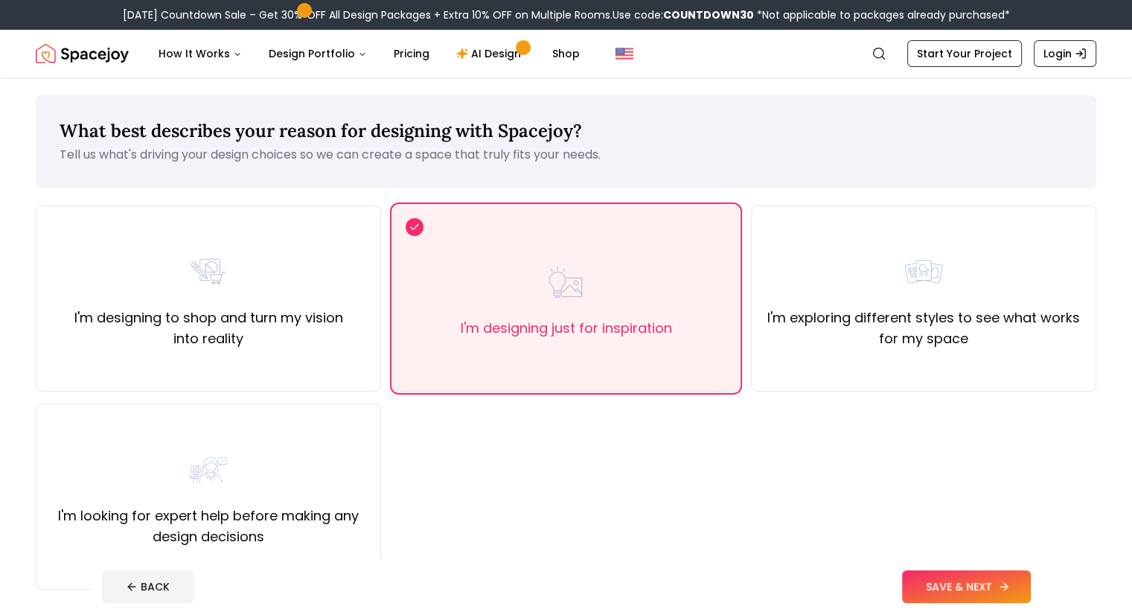
click at [991, 577] on button "SAVE & NEXT" at bounding box center [966, 586] width 129 height 33
